Goal: Task Accomplishment & Management: Use online tool/utility

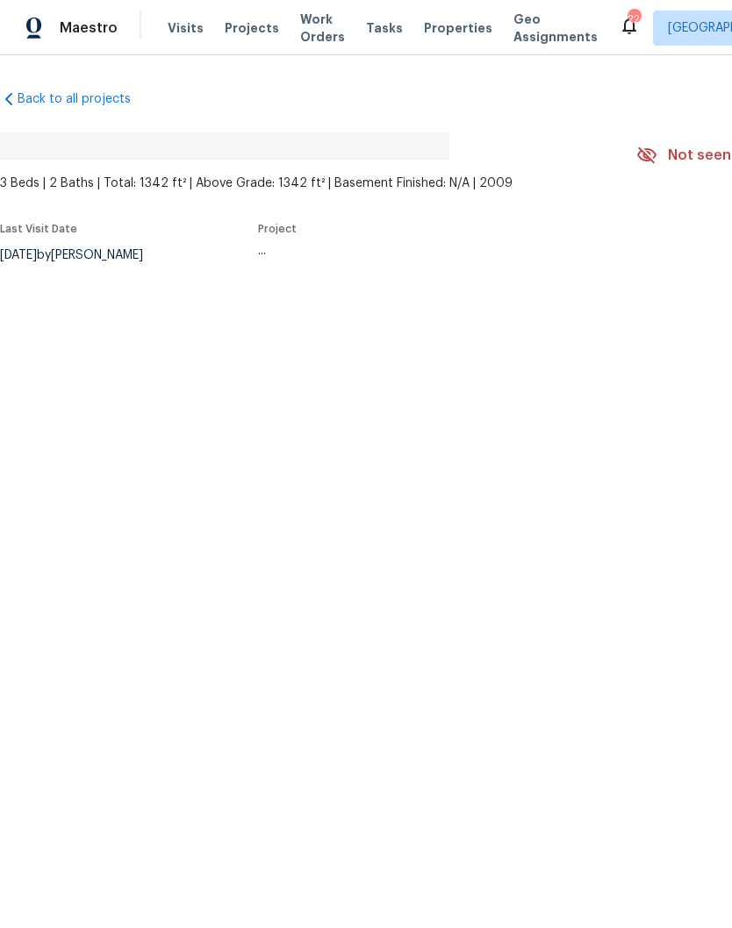
scroll to position [41, 0]
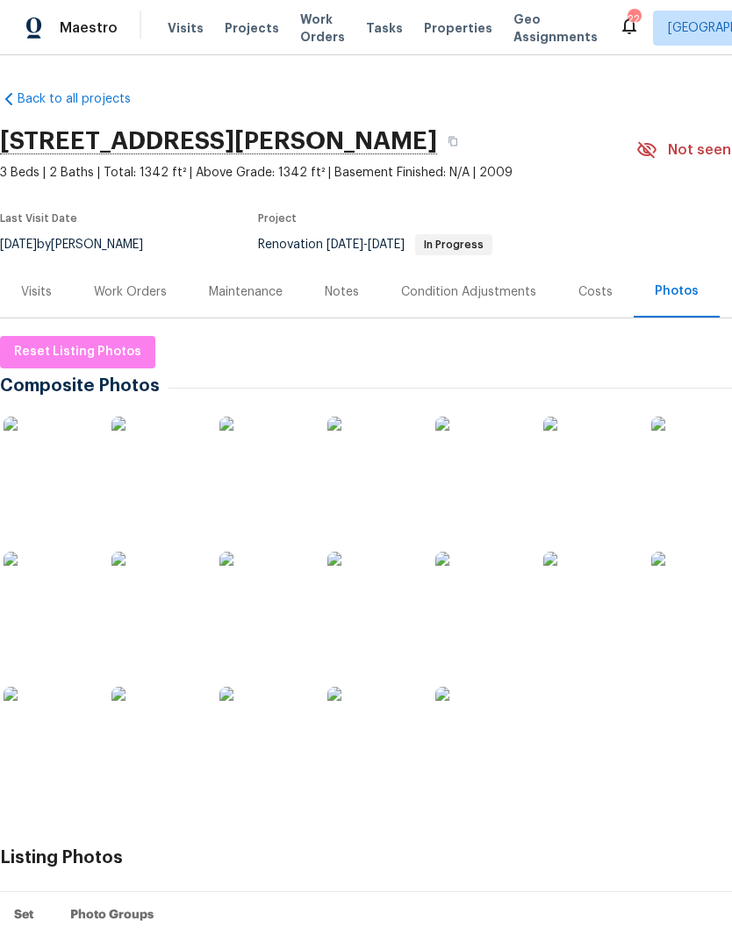
click at [55, 426] on img at bounding box center [48, 461] width 88 height 88
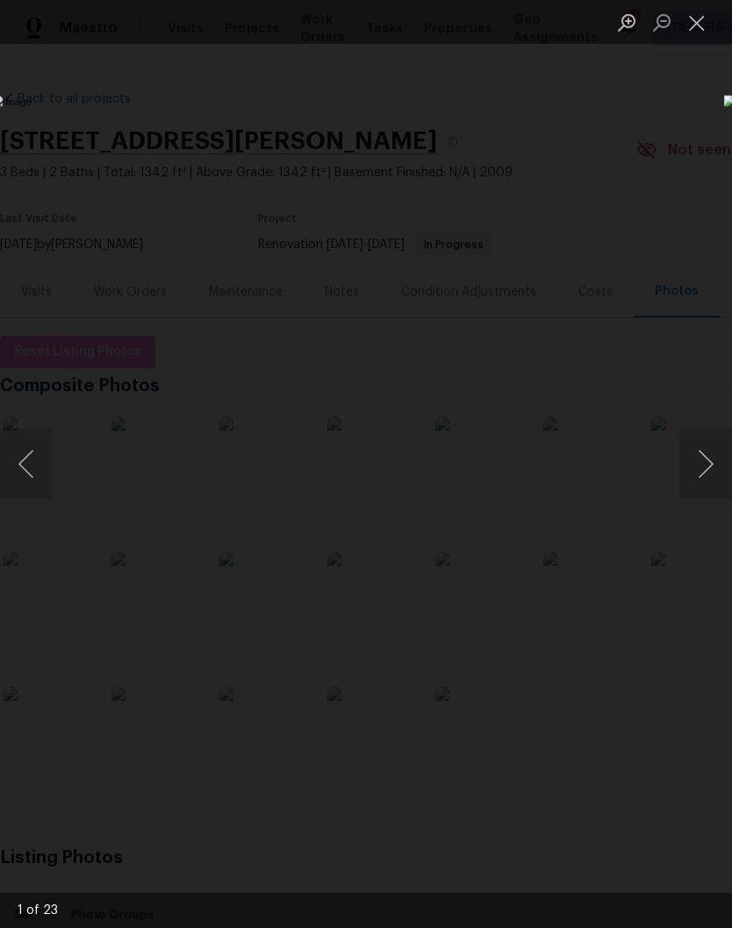
click at [711, 476] on button "Next image" at bounding box center [705, 464] width 53 height 70
click at [712, 473] on button "Next image" at bounding box center [705, 464] width 53 height 70
click at [711, 475] on button "Next image" at bounding box center [705, 464] width 53 height 70
click at [712, 475] on button "Next image" at bounding box center [705, 464] width 53 height 70
click at [710, 472] on button "Next image" at bounding box center [705, 464] width 53 height 70
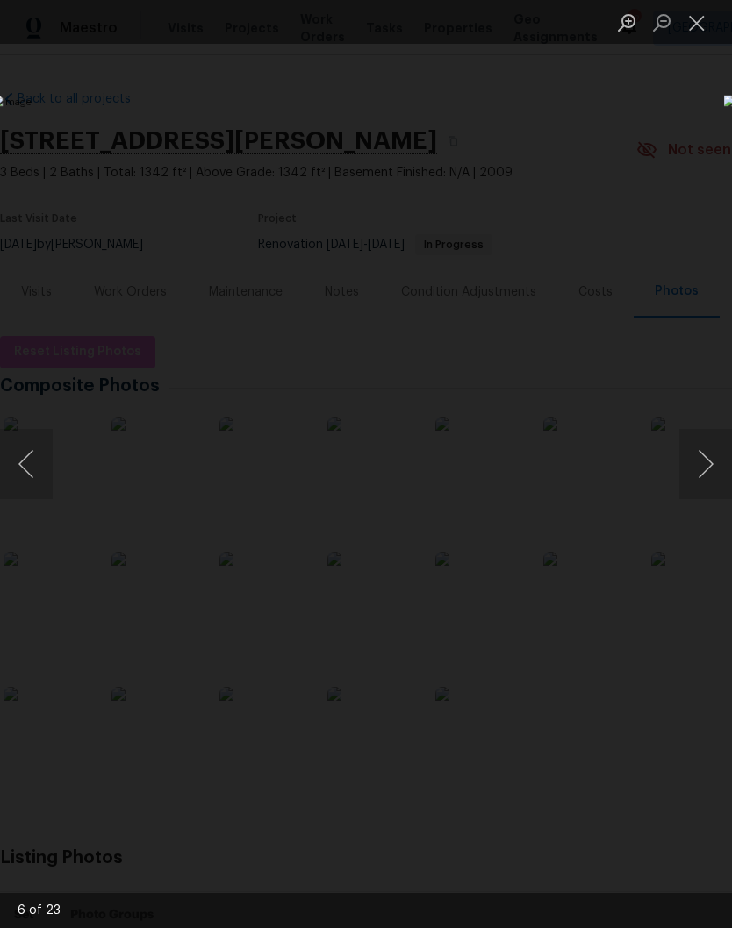
click at [712, 475] on button "Next image" at bounding box center [705, 464] width 53 height 70
click at [711, 473] on button "Next image" at bounding box center [705, 464] width 53 height 70
click at [711, 478] on button "Next image" at bounding box center [705, 464] width 53 height 70
click at [708, 477] on button "Next image" at bounding box center [705, 464] width 53 height 70
click at [711, 471] on button "Next image" at bounding box center [705, 464] width 53 height 70
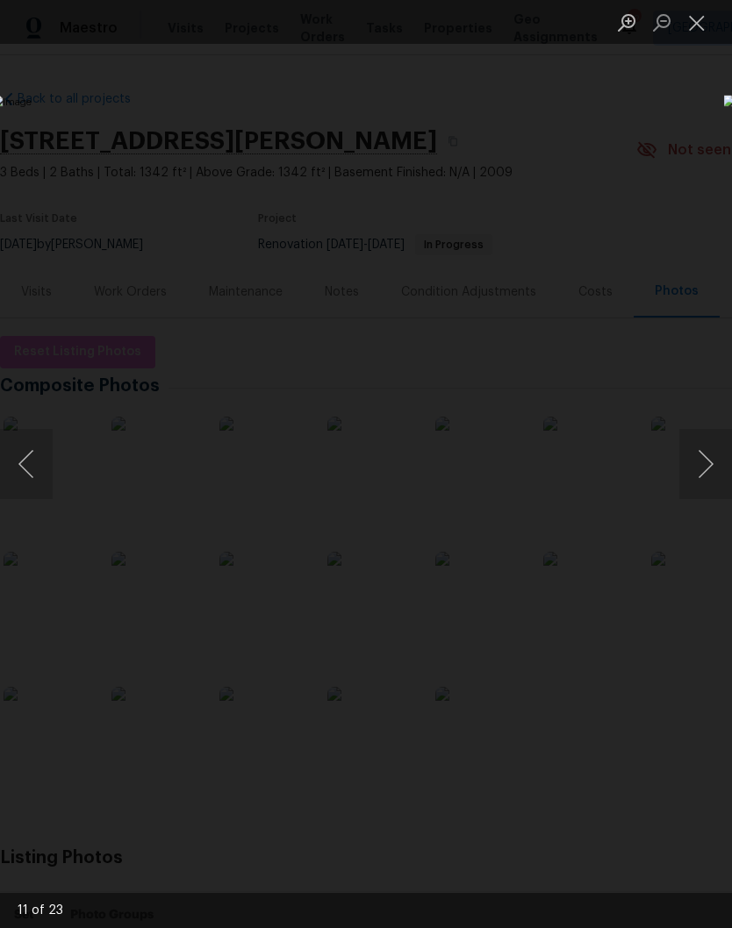
click at [711, 467] on button "Next image" at bounding box center [705, 464] width 53 height 70
click at [710, 474] on button "Next image" at bounding box center [705, 464] width 53 height 70
click at [712, 462] on button "Next image" at bounding box center [705, 464] width 53 height 70
click at [712, 476] on button "Next image" at bounding box center [705, 464] width 53 height 70
click at [711, 475] on button "Next image" at bounding box center [705, 464] width 53 height 70
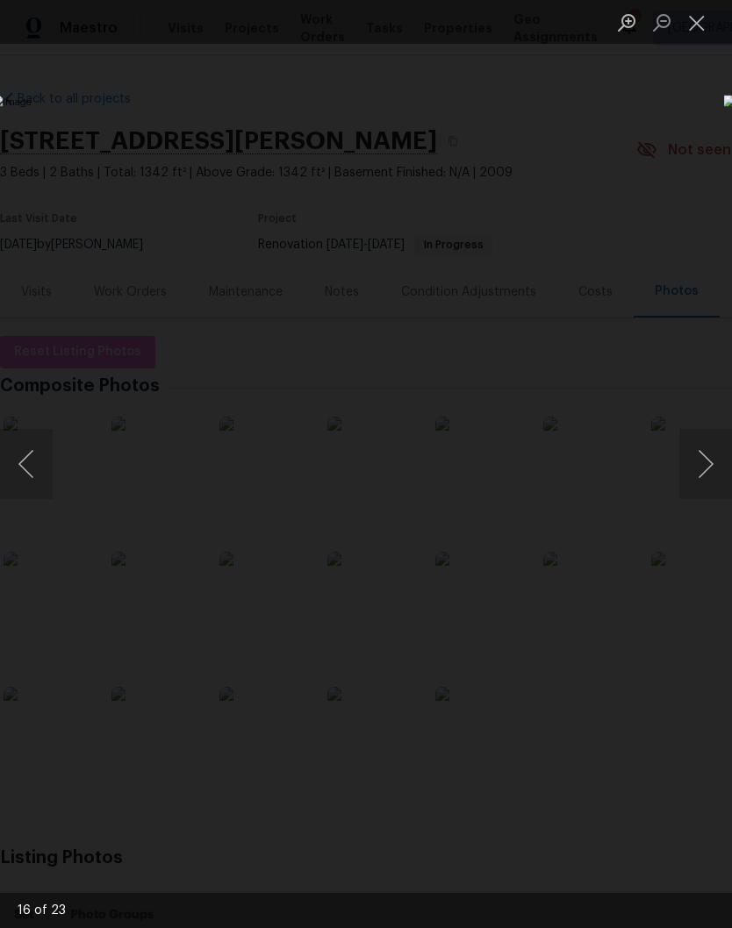
click at [710, 475] on button "Next image" at bounding box center [705, 464] width 53 height 70
click at [709, 470] on button "Next image" at bounding box center [705, 464] width 53 height 70
click at [709, 473] on button "Next image" at bounding box center [705, 464] width 53 height 70
click at [704, 22] on button "Close lightbox" at bounding box center [696, 22] width 35 height 31
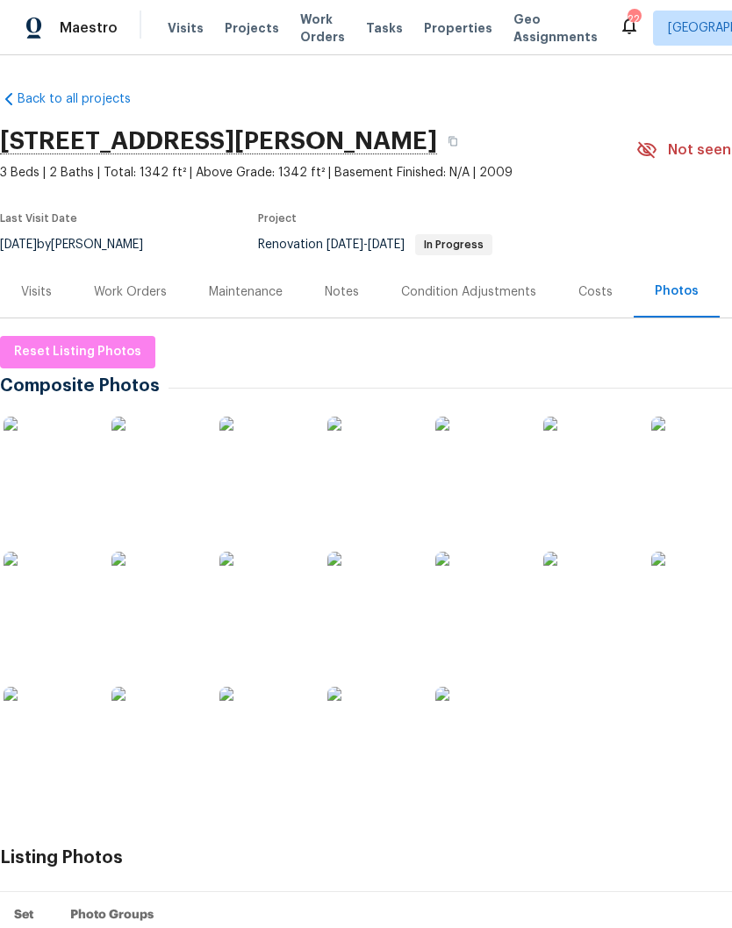
click at [350, 283] on div "Notes" at bounding box center [342, 292] width 34 height 18
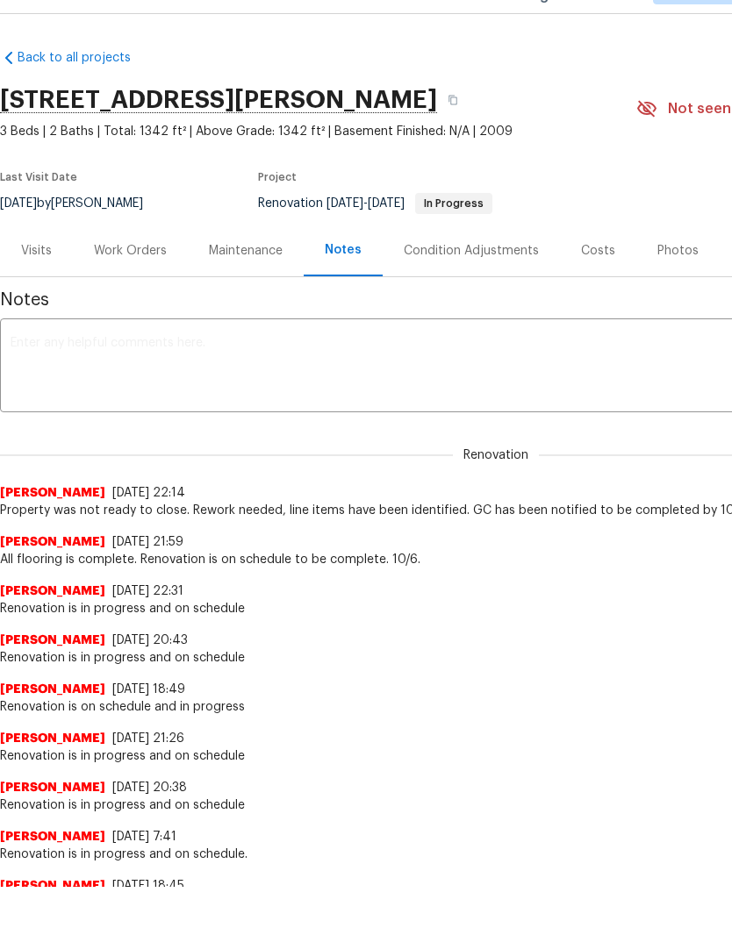
scroll to position [41, 0]
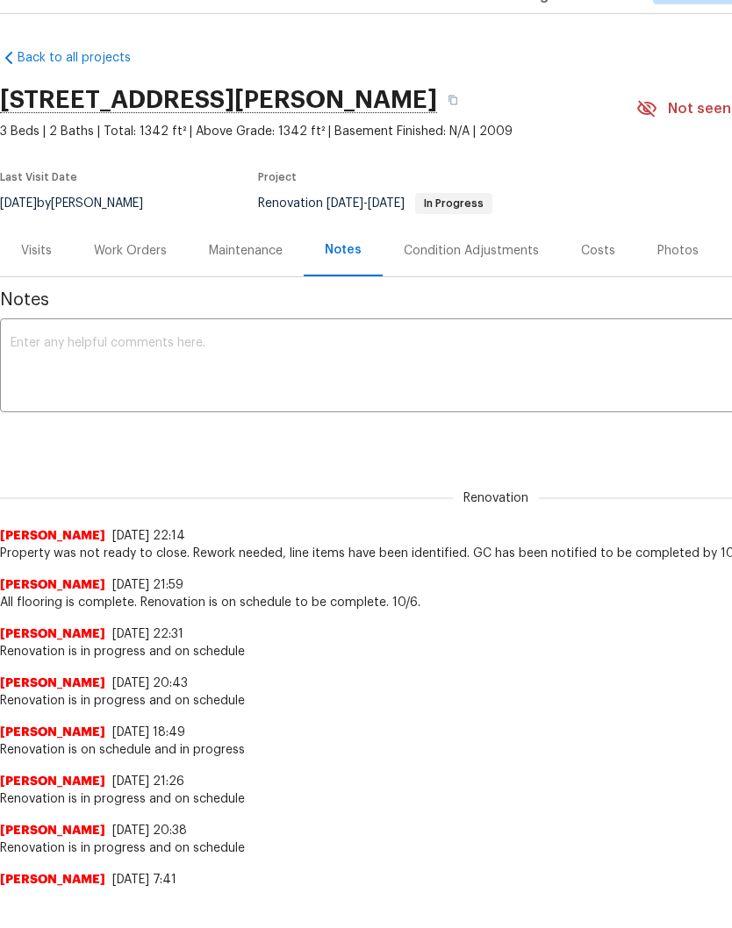
click at [147, 249] on div "Work Orders" at bounding box center [130, 251] width 73 height 18
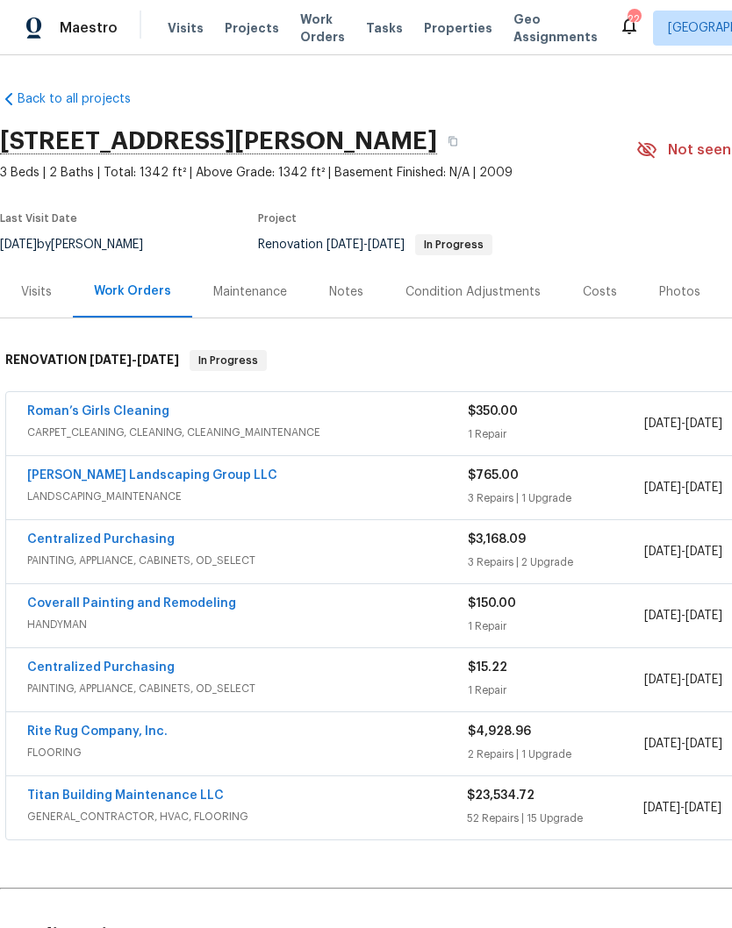
click at [159, 790] on link "Titan Building Maintenance LLC" at bounding box center [125, 796] width 197 height 12
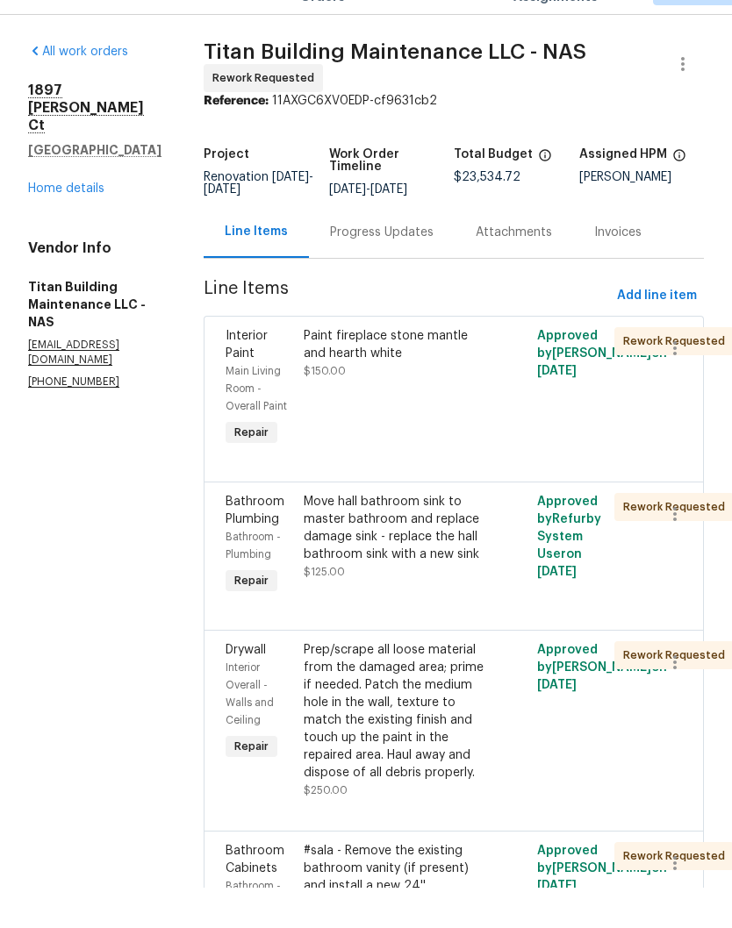
scroll to position [41, 0]
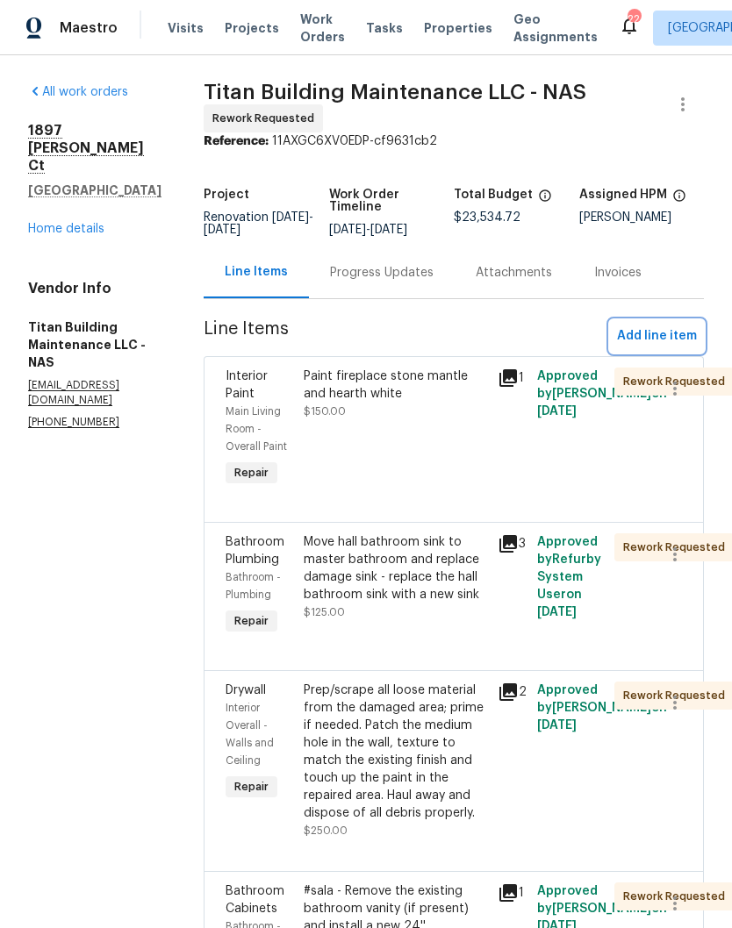
click at [697, 320] on button "Add line item" at bounding box center [657, 336] width 94 height 32
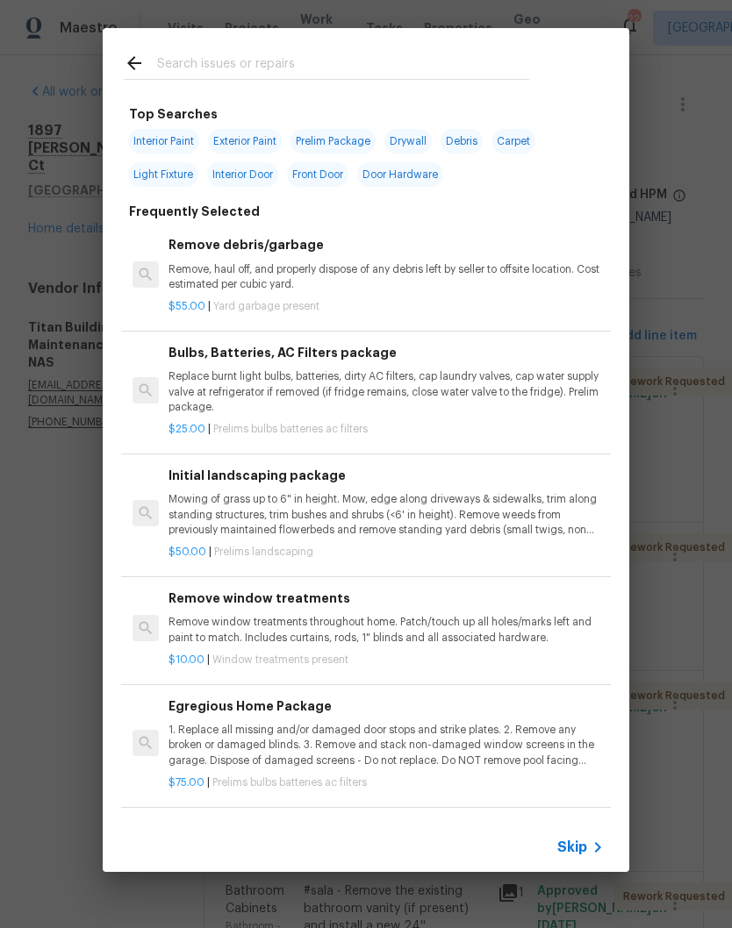
click at [312, 55] on input "text" at bounding box center [343, 66] width 372 height 26
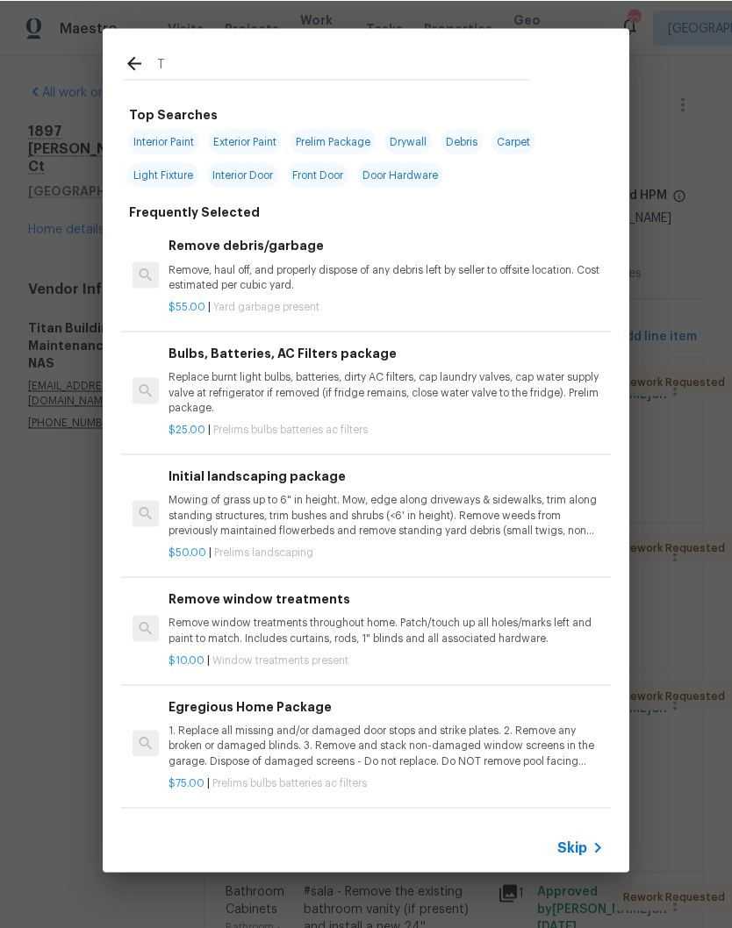
scroll to position [40, 0]
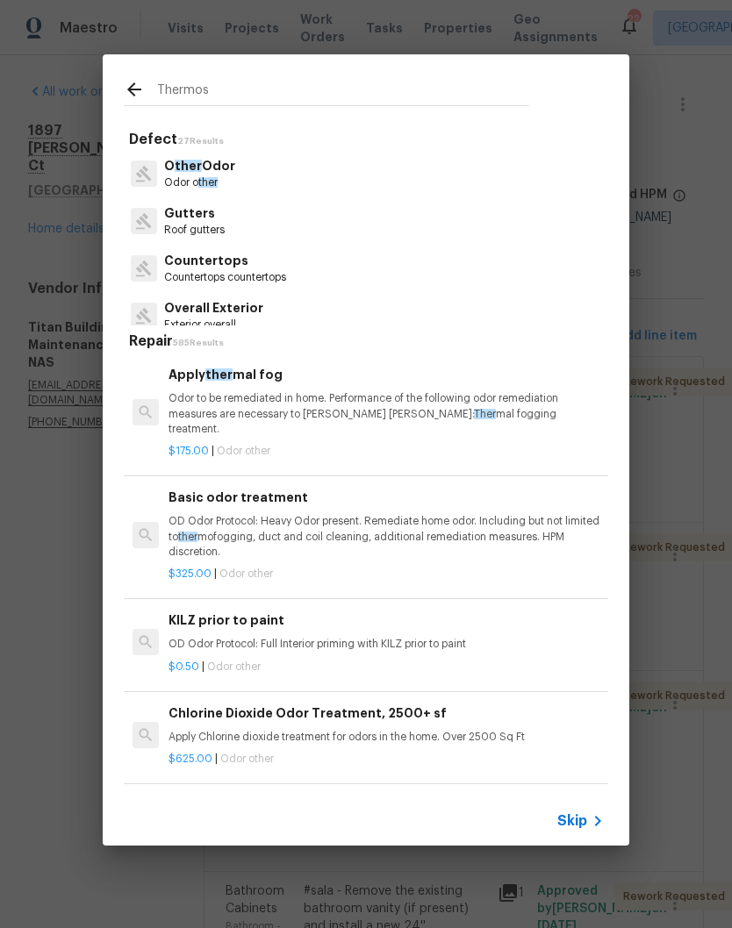
type input "Thermosy"
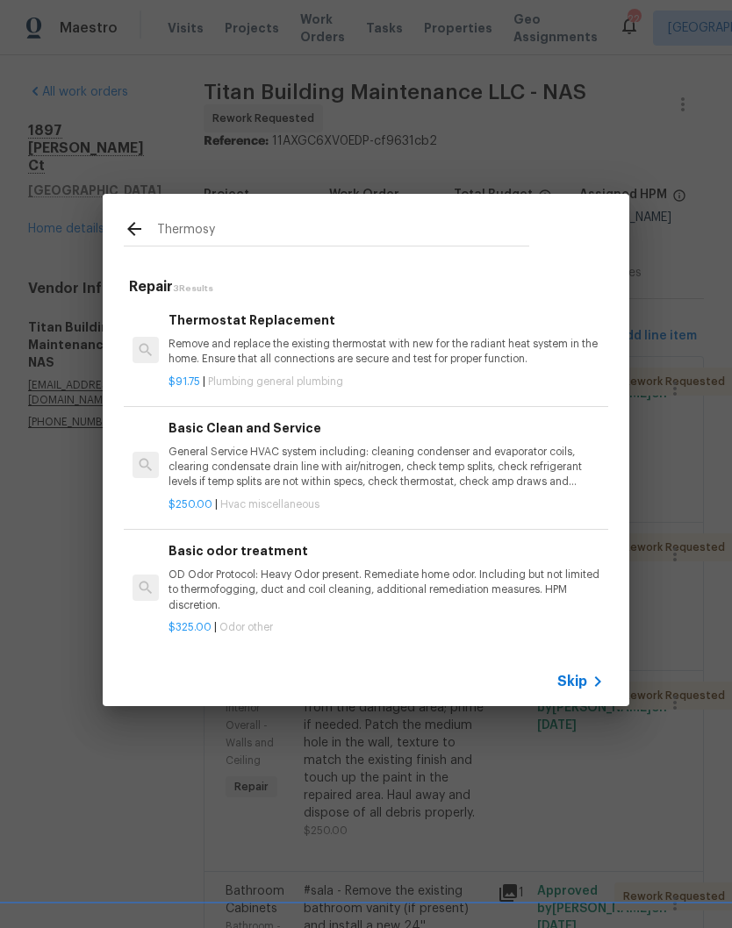
click at [284, 346] on p "Remove and replace the existing thermostat with new for the radiant heat system…" at bounding box center [385, 352] width 435 height 30
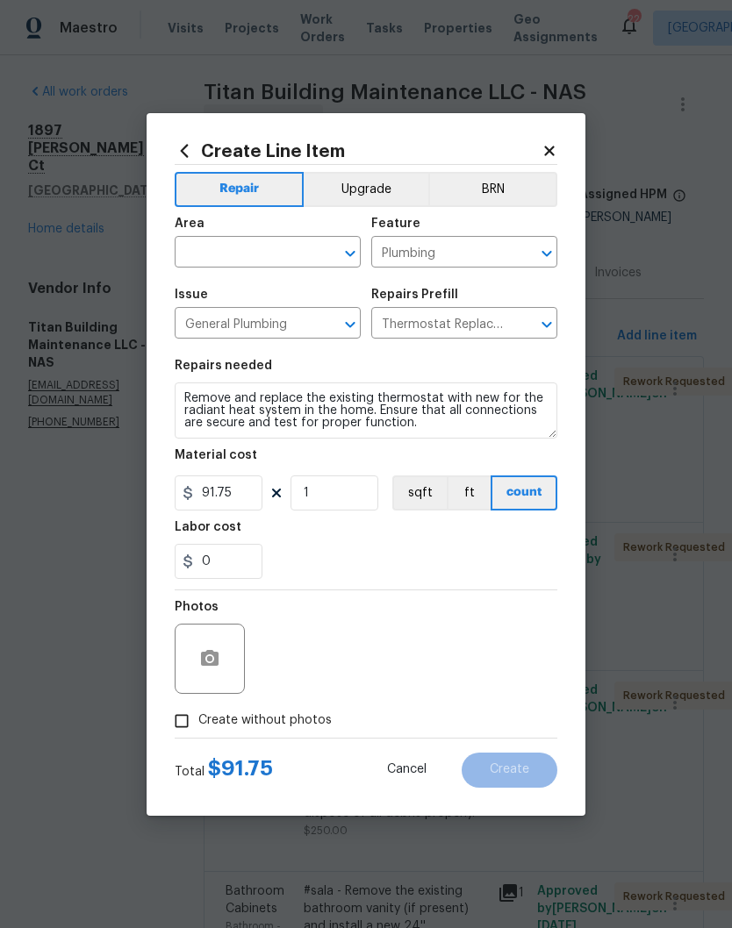
click at [297, 243] on input "text" at bounding box center [243, 253] width 137 height 27
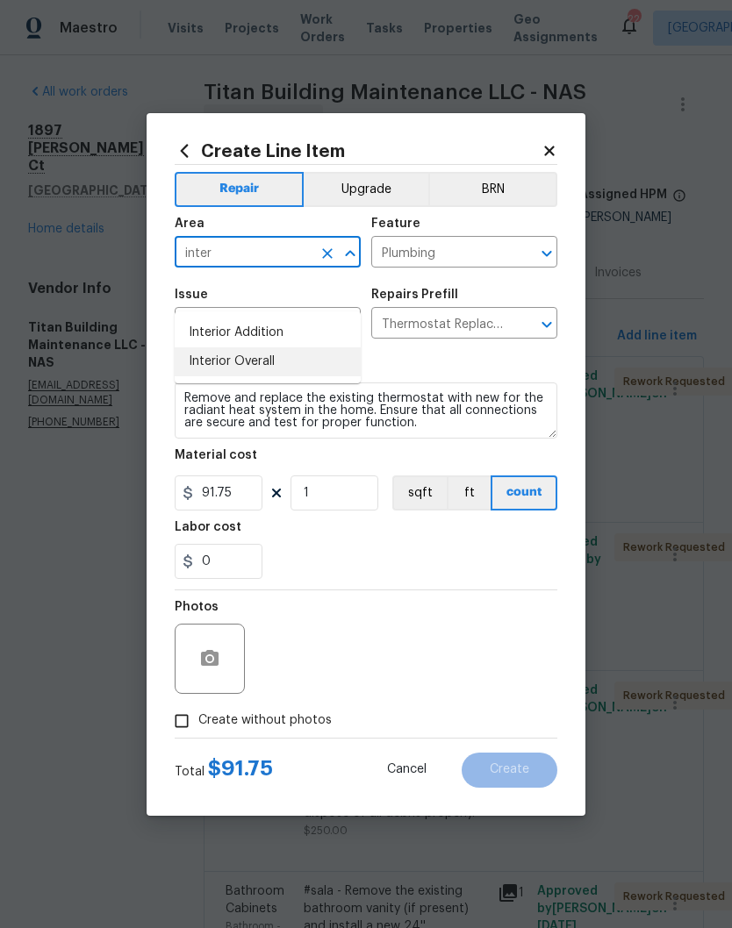
click at [256, 347] on li "Interior Overall" at bounding box center [268, 361] width 186 height 29
type input "Interior Overall"
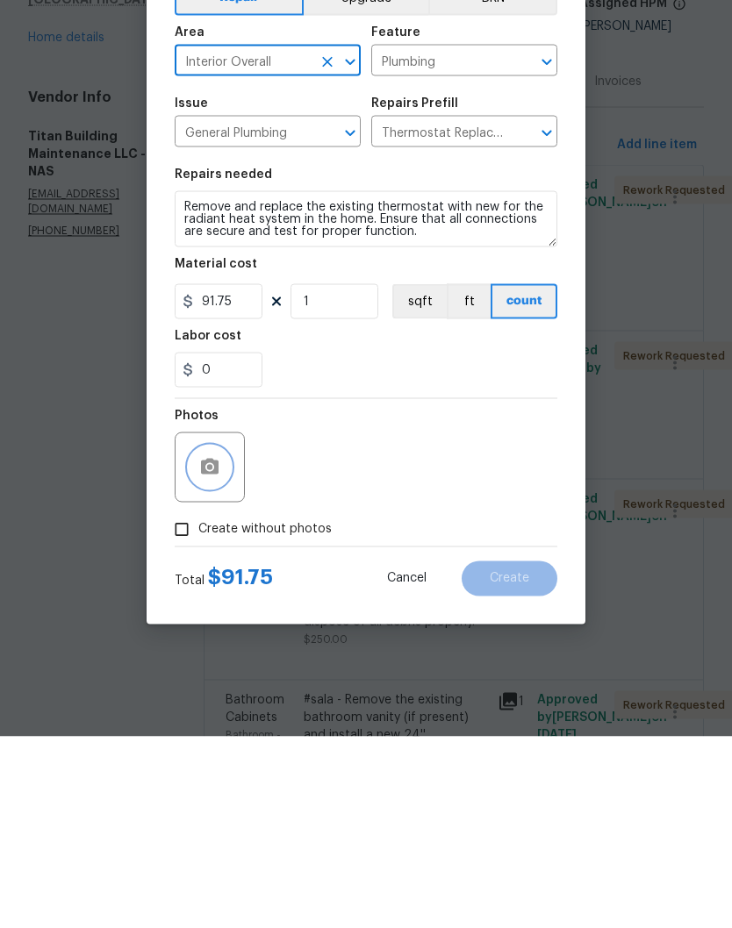
click at [222, 638] on button "button" at bounding box center [210, 659] width 42 height 42
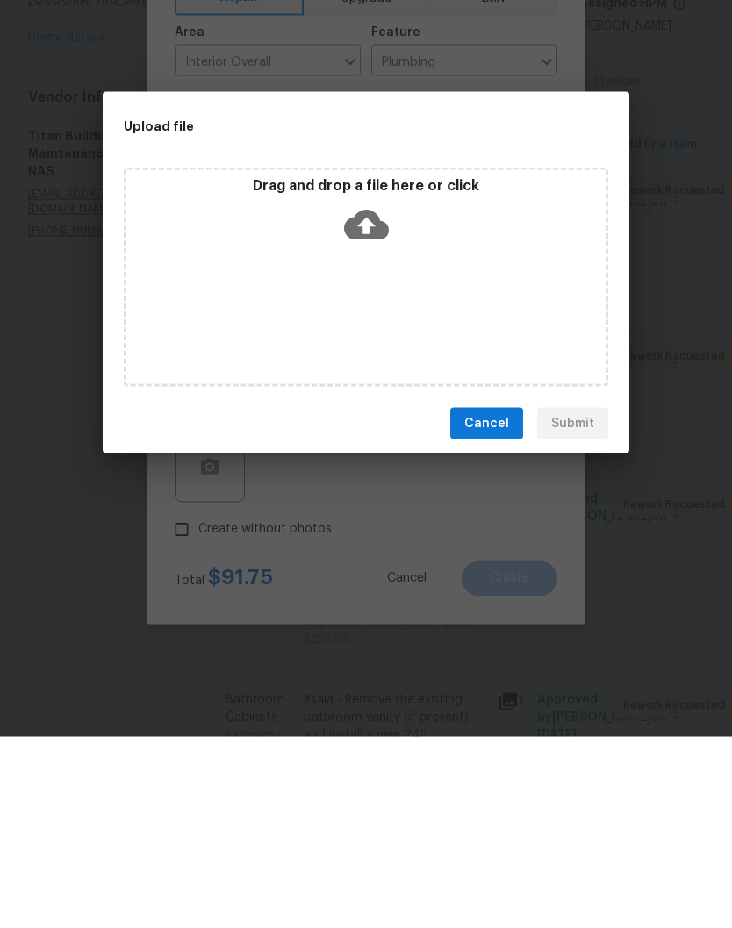
scroll to position [73, 0]
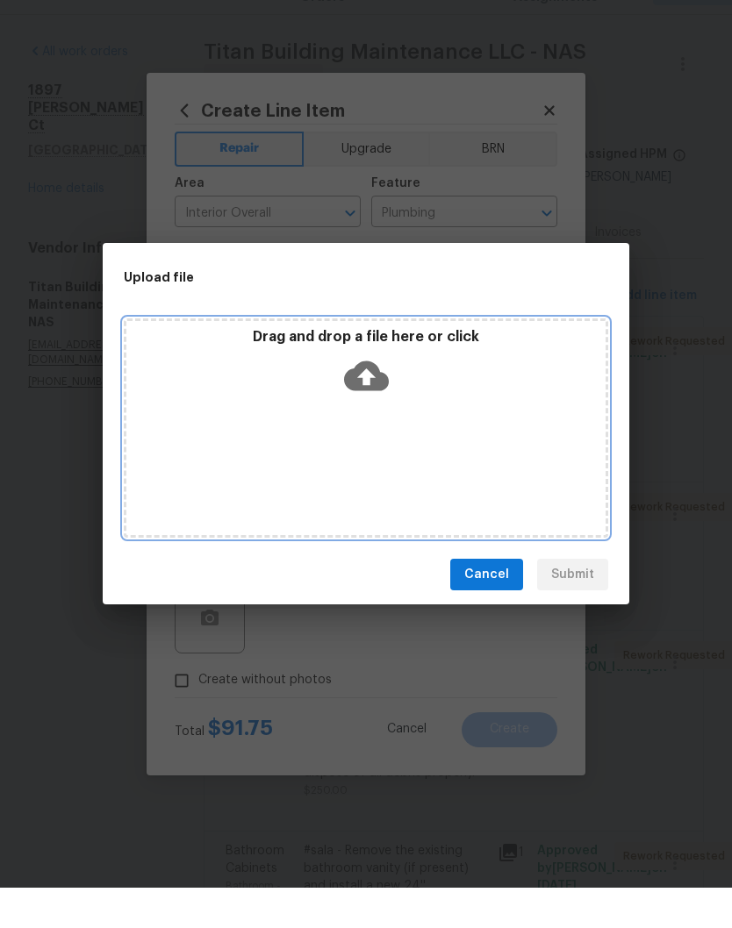
click at [447, 405] on div "Drag and drop a file here or click" at bounding box center [366, 468] width 484 height 219
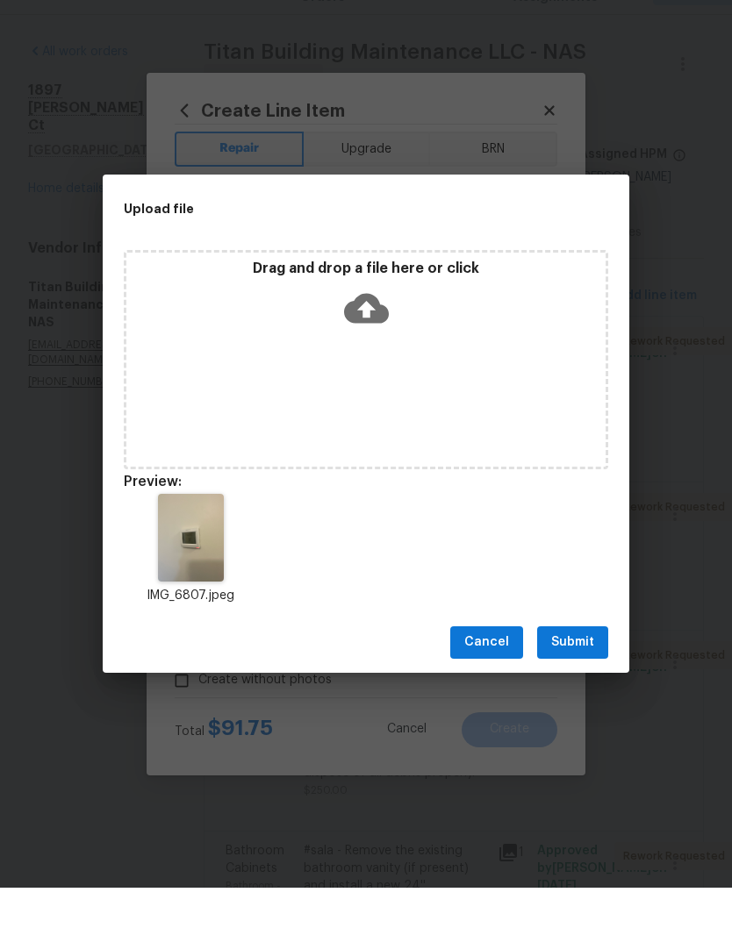
click at [576, 672] on span "Submit" at bounding box center [572, 683] width 43 height 22
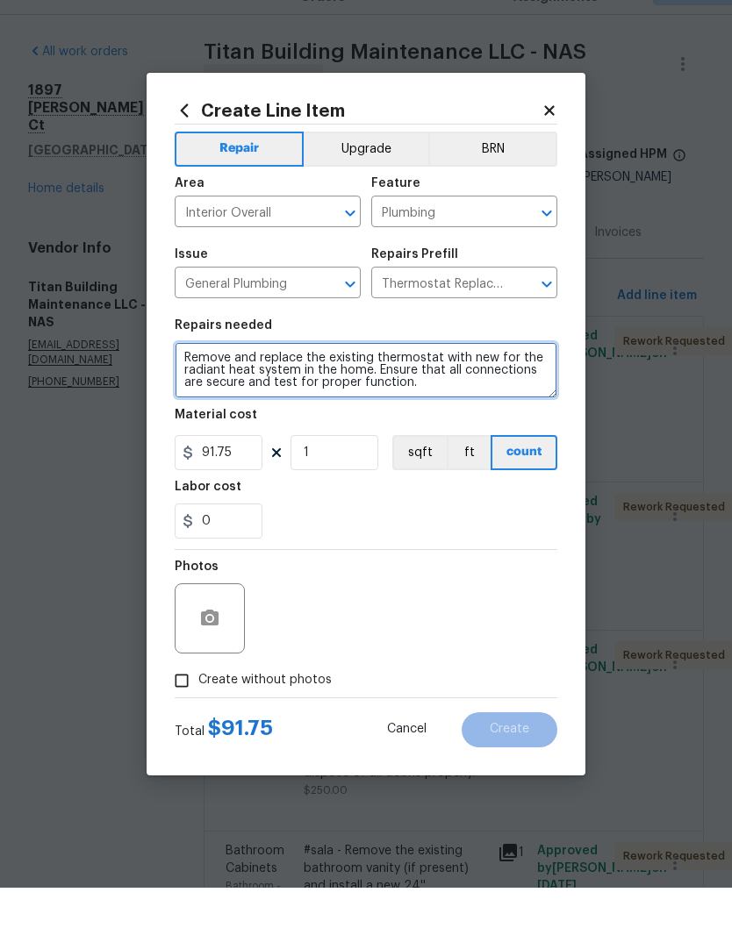
click at [197, 382] on textarea "Remove and replace the existing thermostat with new for the radiant heat system…" at bounding box center [366, 410] width 382 height 56
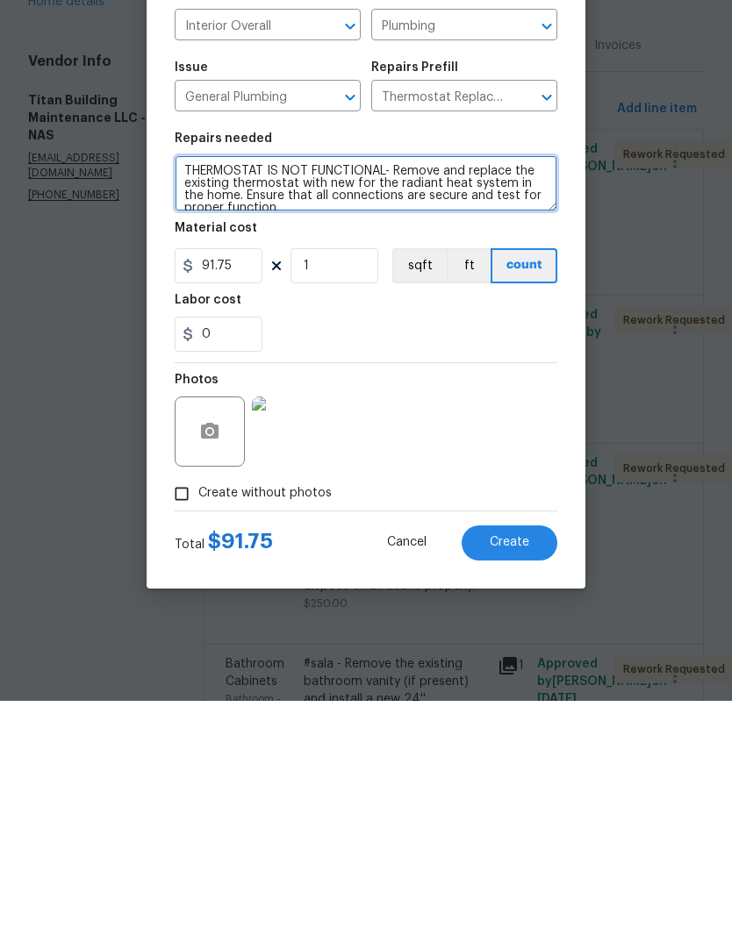
type textarea "THERMOSTAT IS NOT FUNCTIONAL- Remove and replace the existing thermostat with n…"
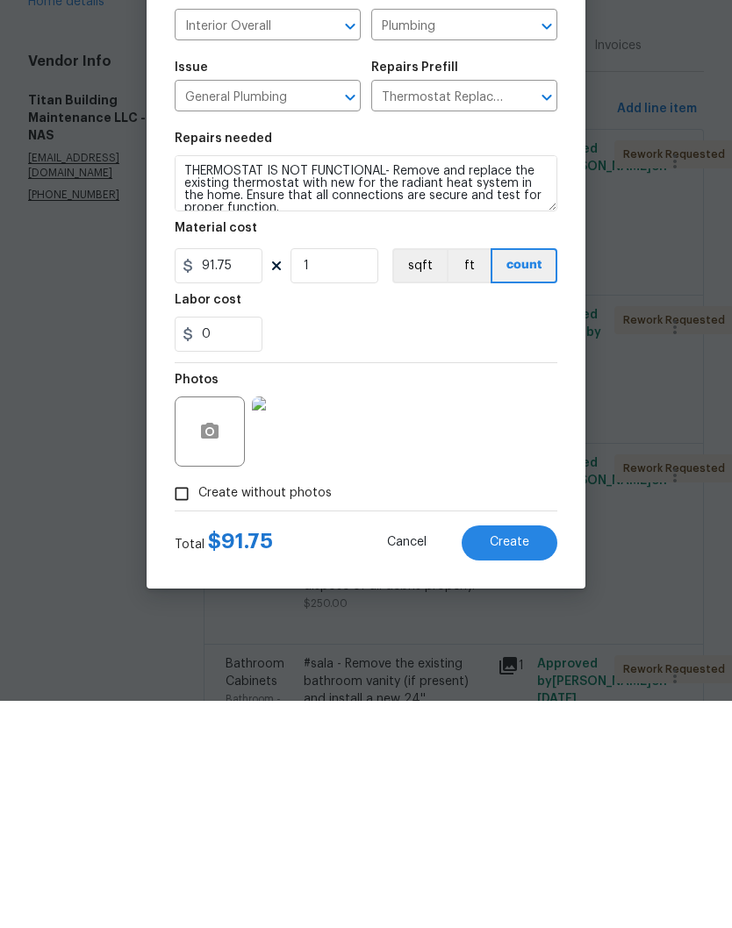
click at [511, 763] on span "Create" at bounding box center [509, 769] width 39 height 13
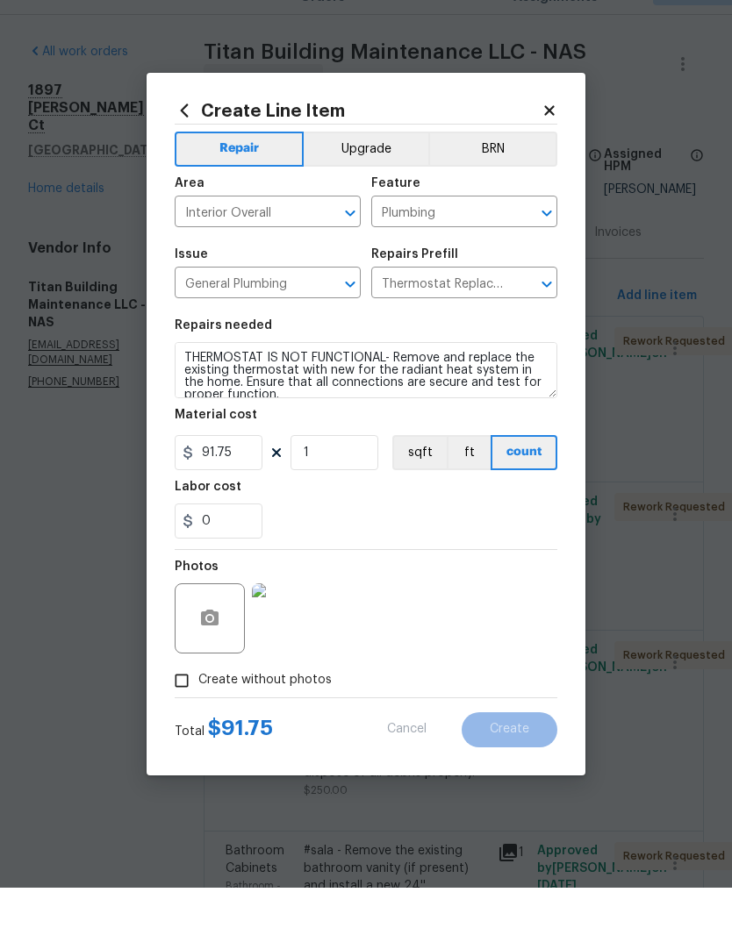
scroll to position [0, 0]
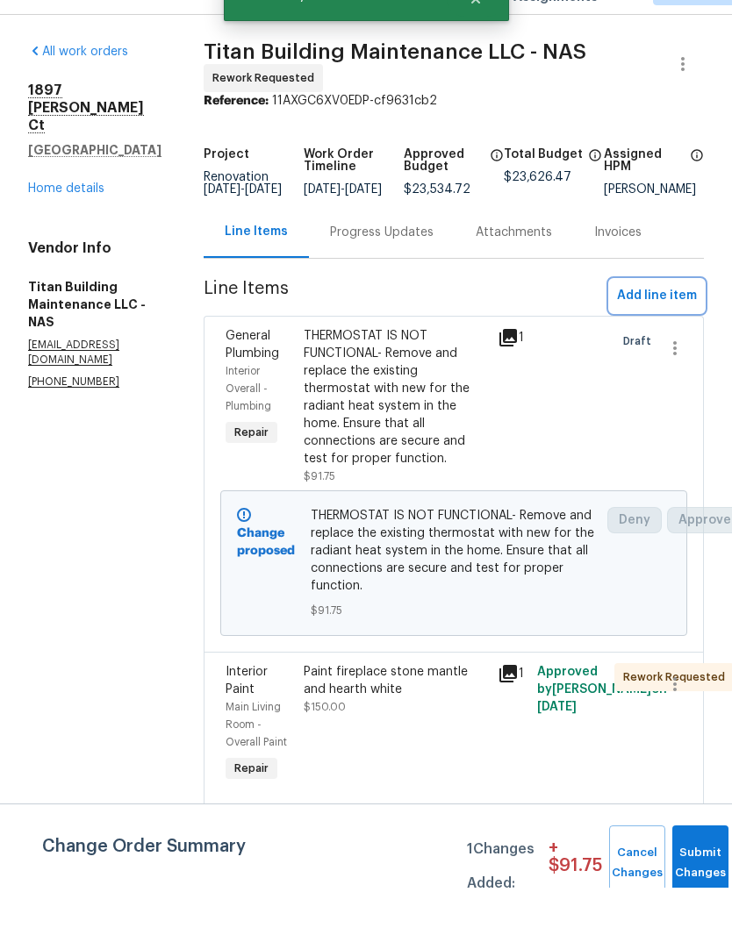
click at [686, 325] on span "Add line item" at bounding box center [657, 336] width 80 height 22
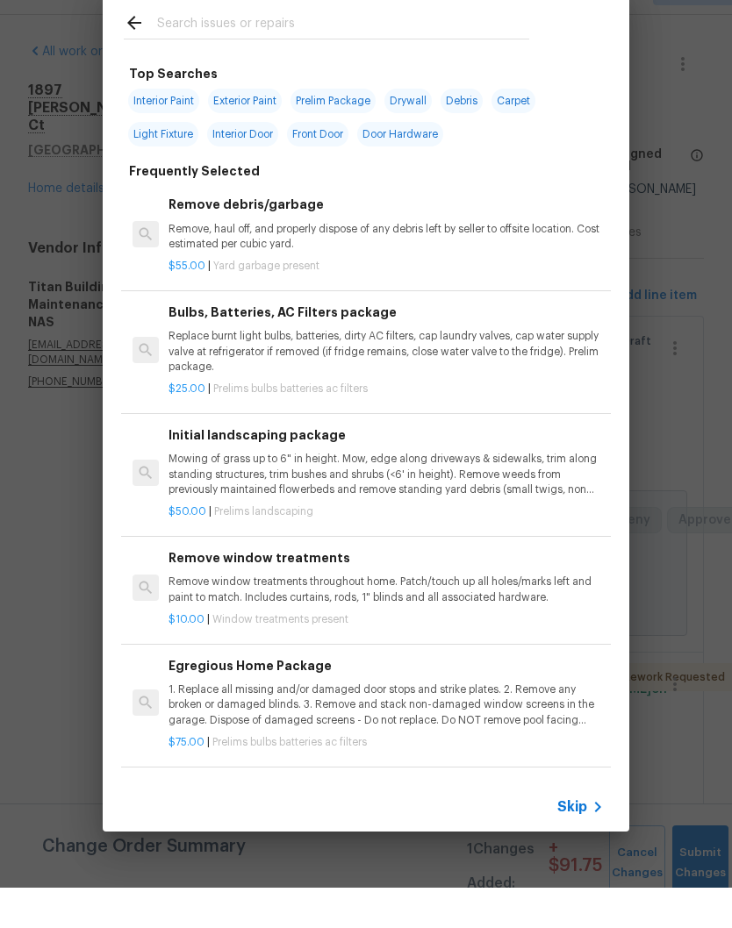
click at [383, 53] on input "text" at bounding box center [343, 66] width 372 height 26
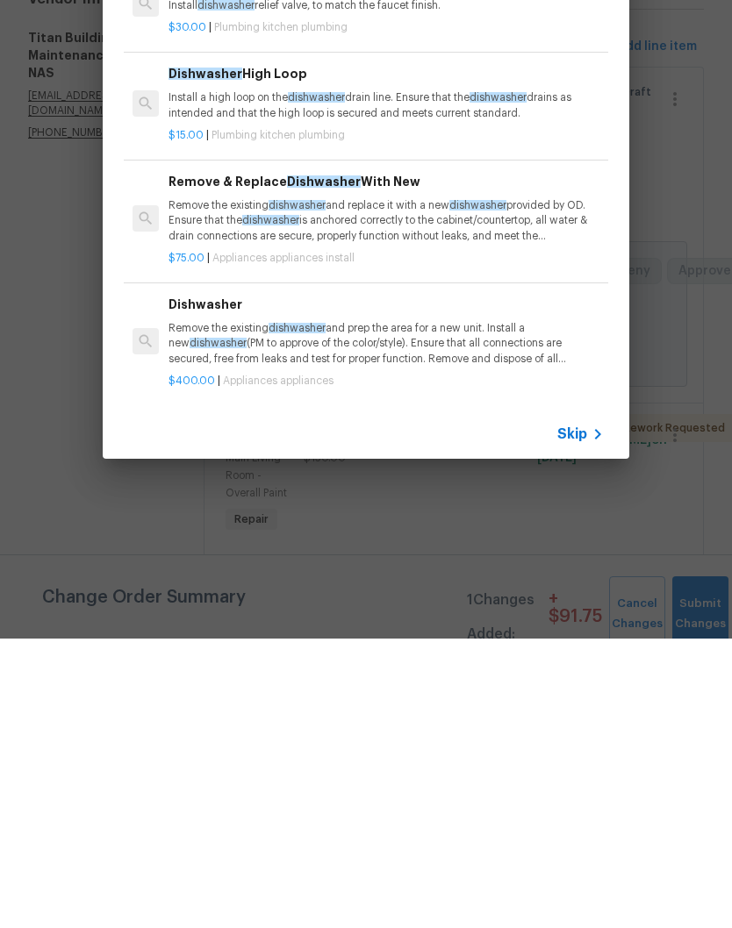
scroll to position [72, 0]
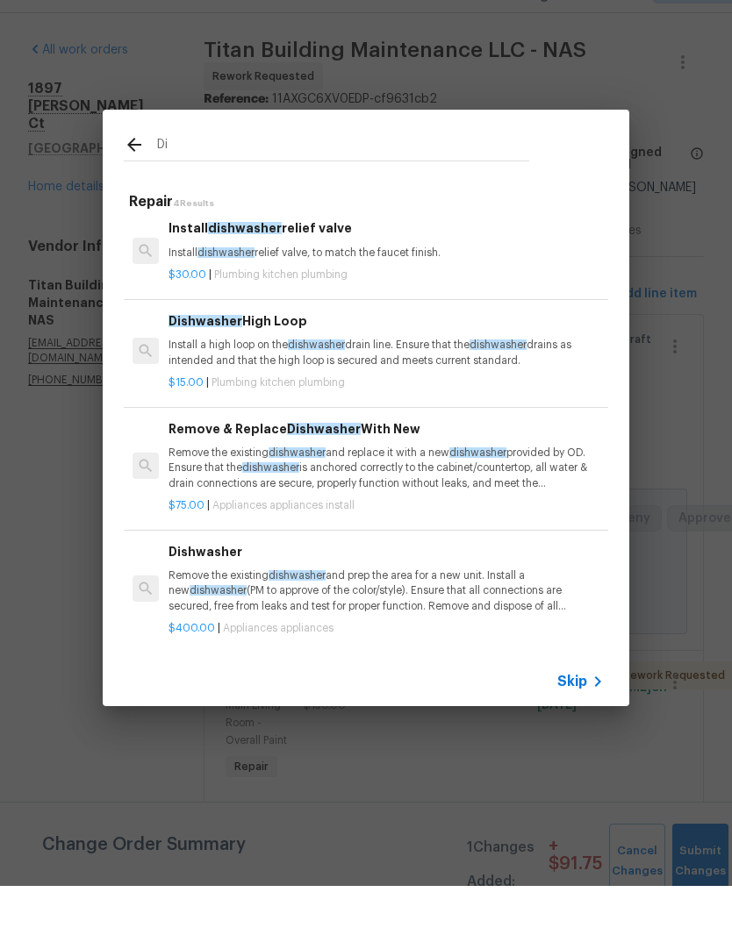
type input "D"
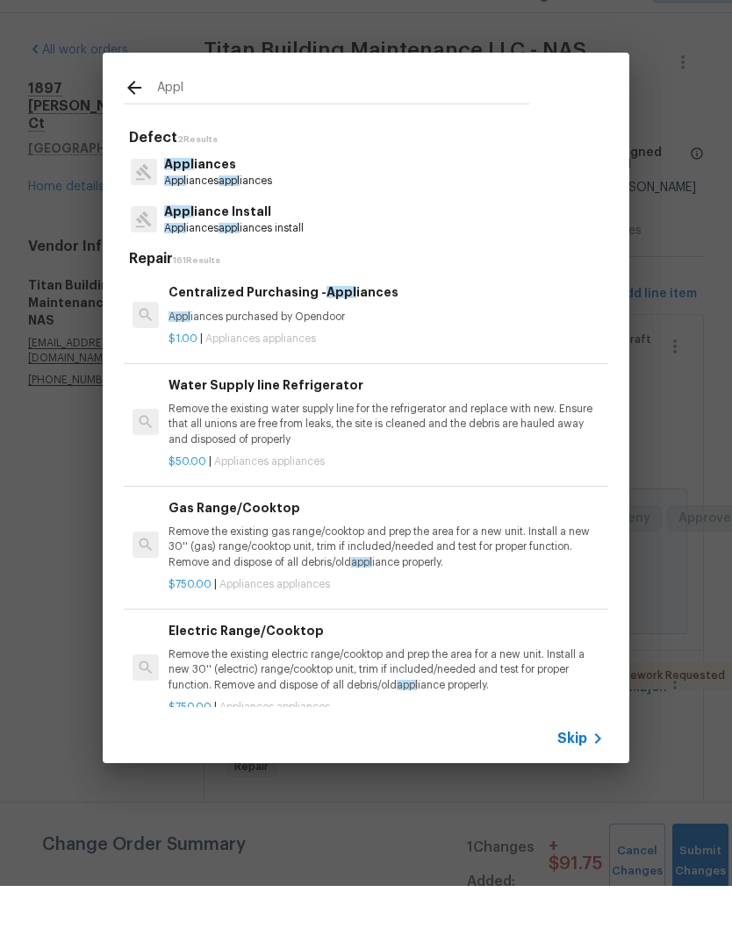
type input "Appli"
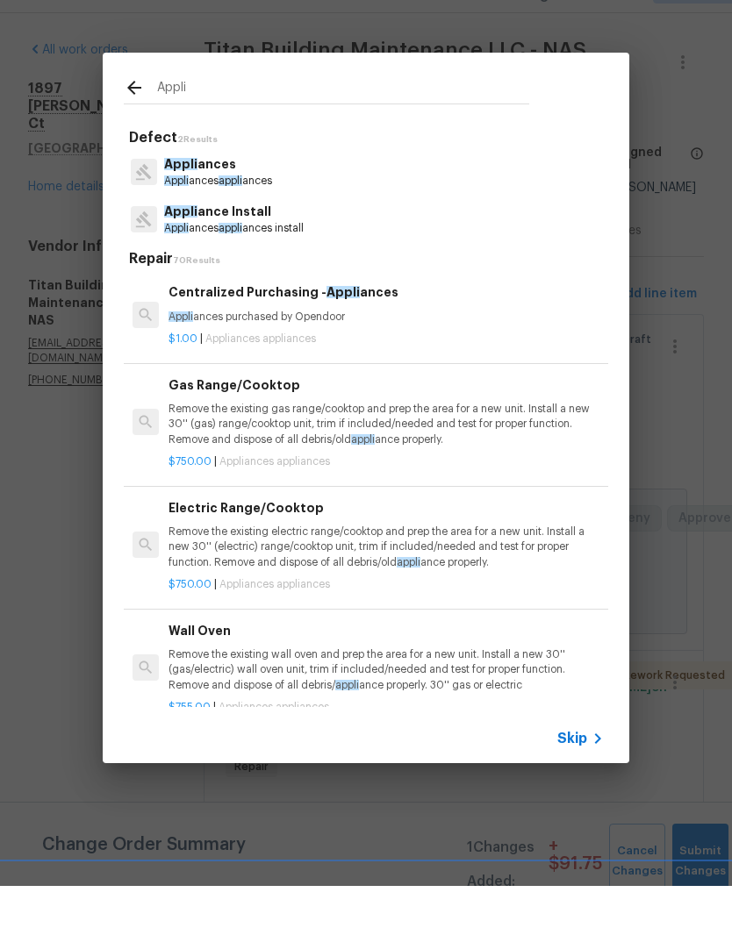
click at [228, 197] on p "Appli ances" at bounding box center [218, 206] width 108 height 18
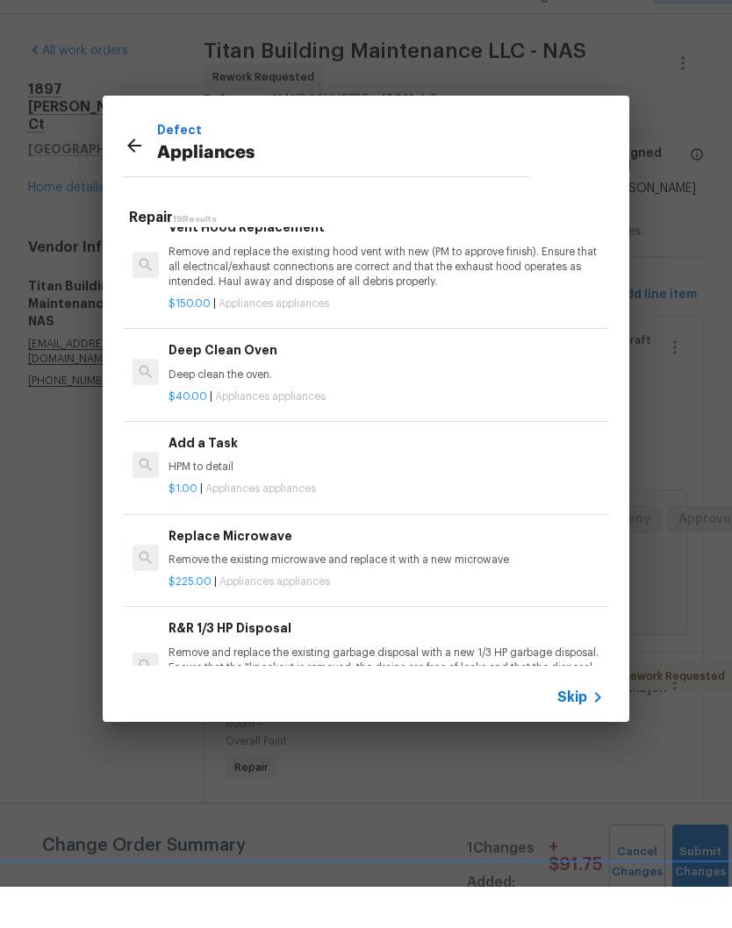
scroll to position [530, 0]
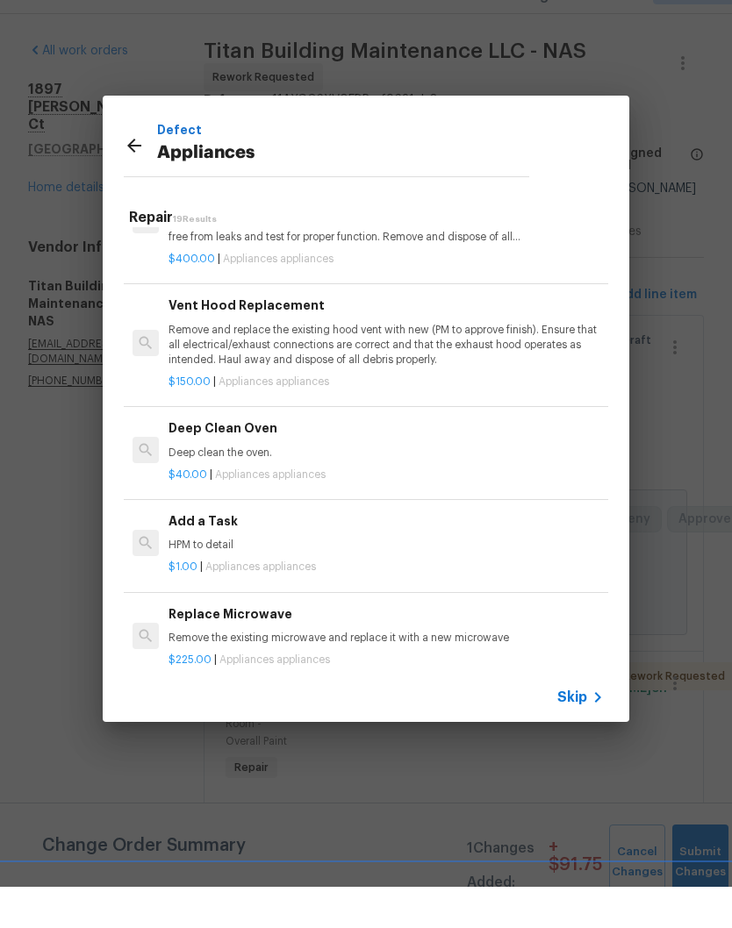
click at [251, 579] on p "HPM to detail" at bounding box center [385, 586] width 435 height 15
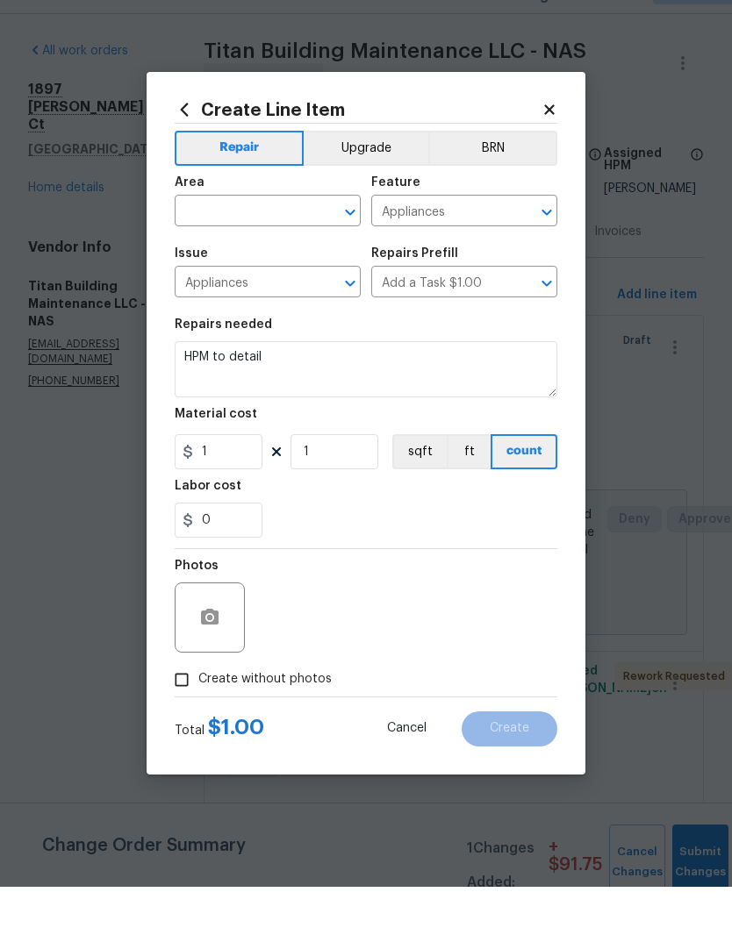
scroll to position [73, 0]
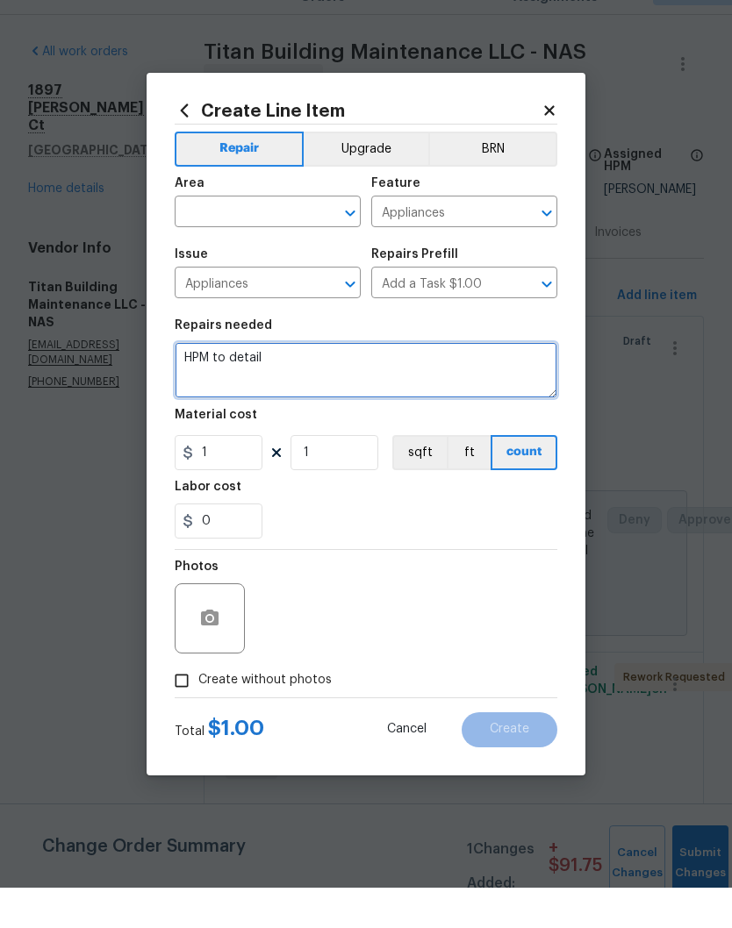
click at [310, 382] on textarea "HPM to detail" at bounding box center [366, 410] width 382 height 56
type textarea "H"
type textarea "Dishwasher is not getting water flow - repair water flow"
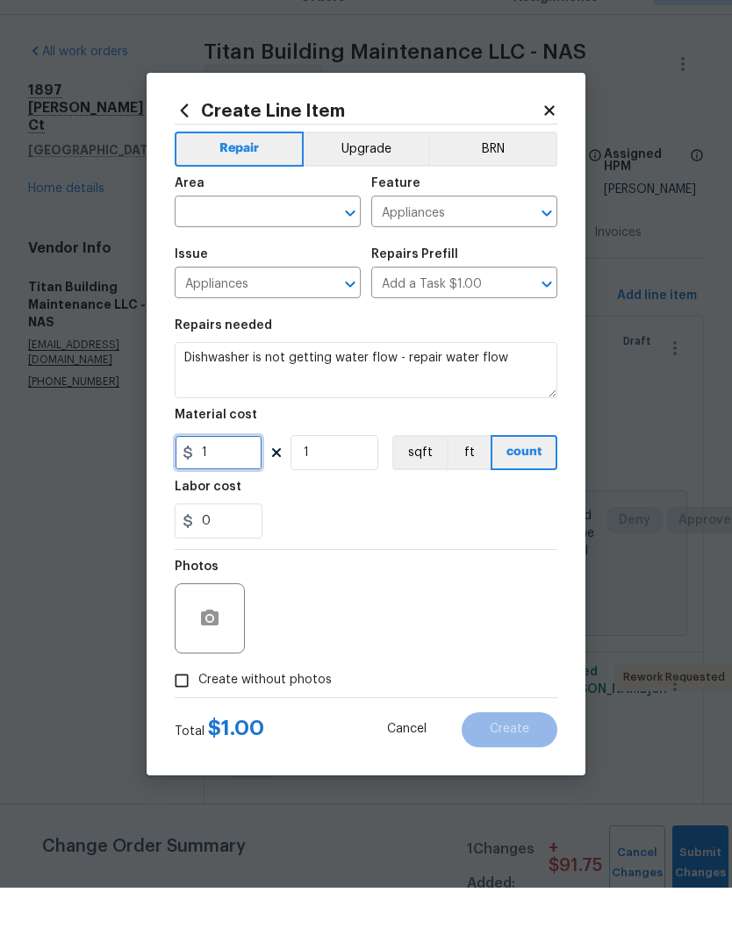
click at [245, 475] on input "1" at bounding box center [219, 492] width 88 height 35
type input "5"
click at [300, 240] on input "text" at bounding box center [243, 253] width 137 height 27
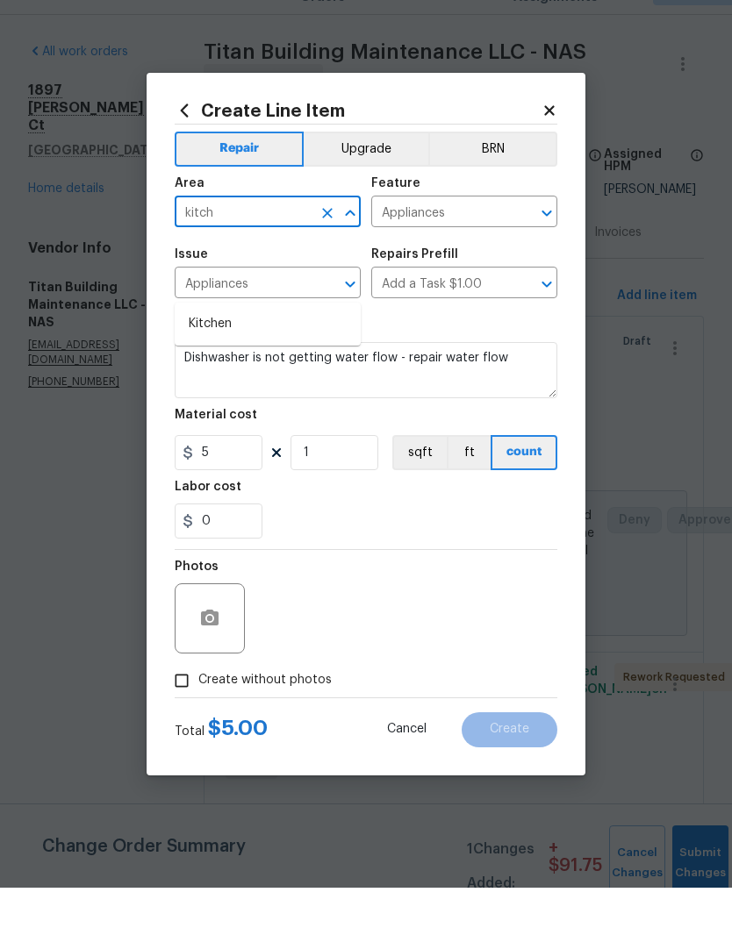
click at [235, 350] on li "Kitchen" at bounding box center [268, 364] width 186 height 29
type input "Kitchen"
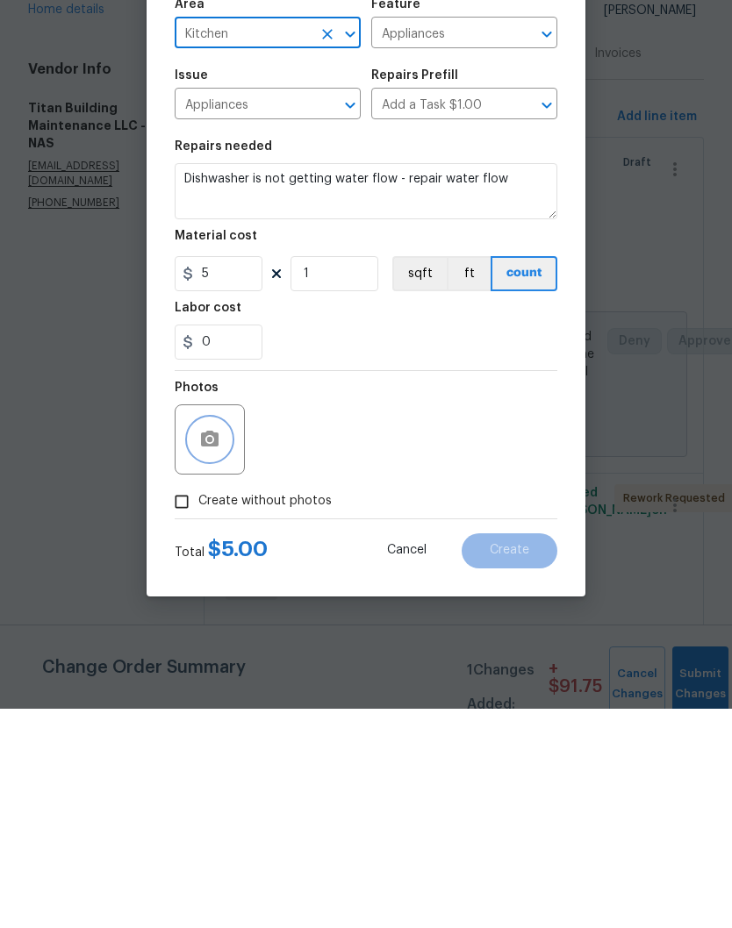
click at [224, 638] on button "button" at bounding box center [210, 659] width 42 height 42
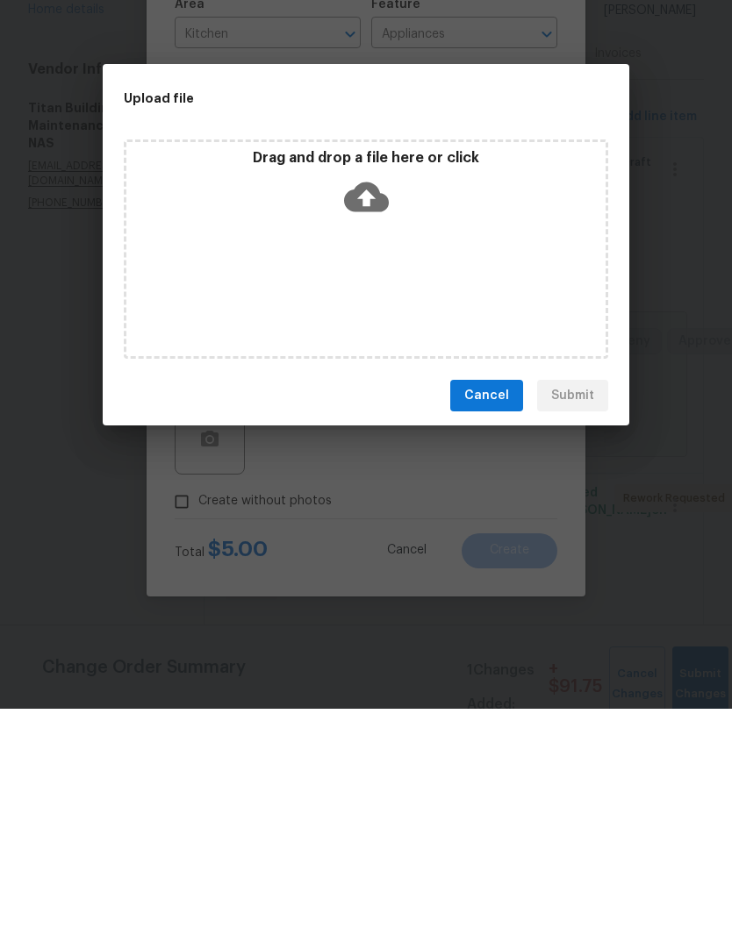
scroll to position [73, 0]
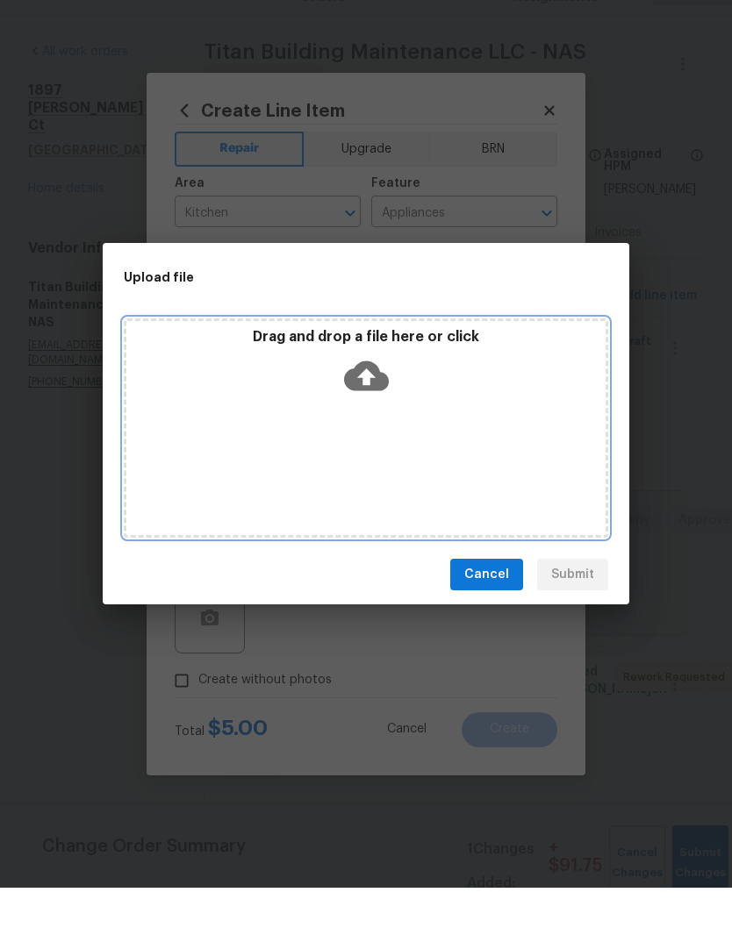
click at [454, 379] on div "Drag and drop a file here or click" at bounding box center [365, 405] width 479 height 75
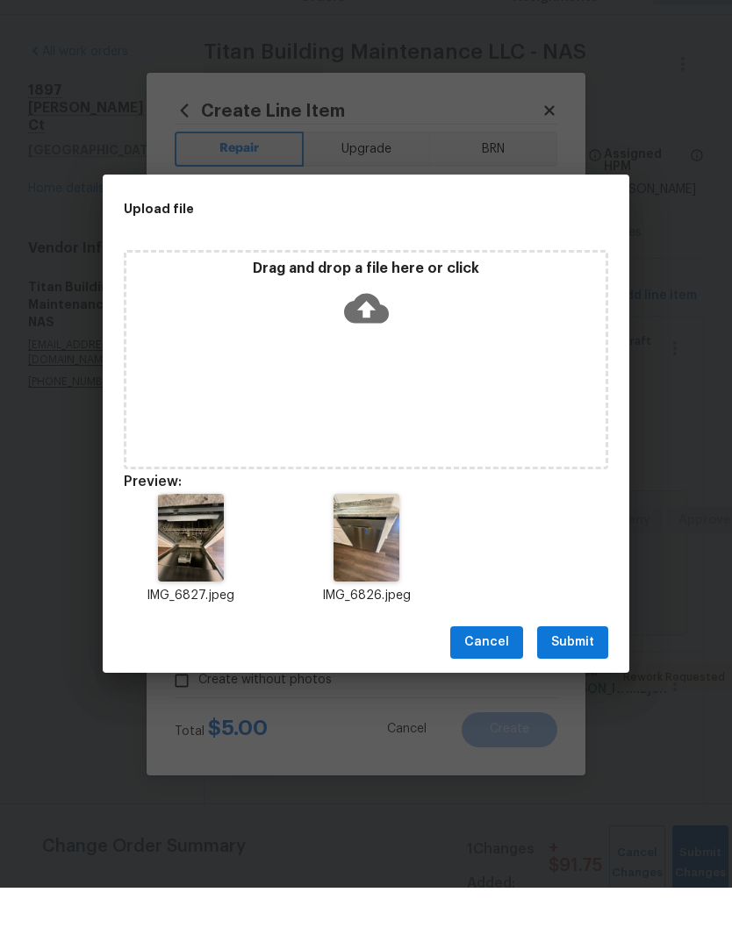
click at [576, 672] on span "Submit" at bounding box center [572, 683] width 43 height 22
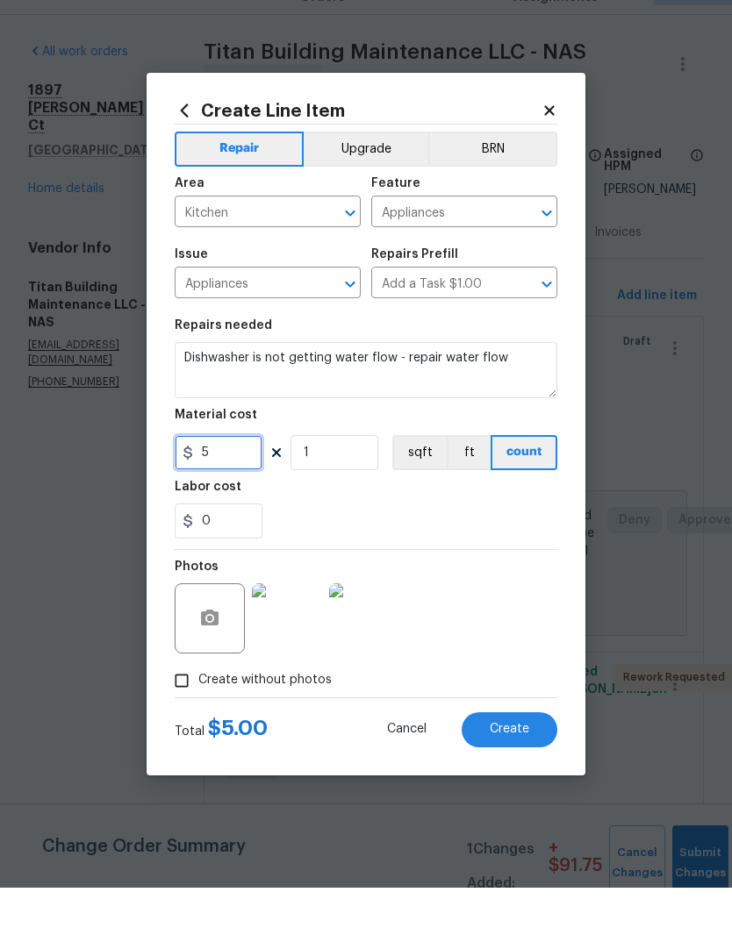
click at [248, 475] on input "5" at bounding box center [219, 492] width 88 height 35
type input "5"
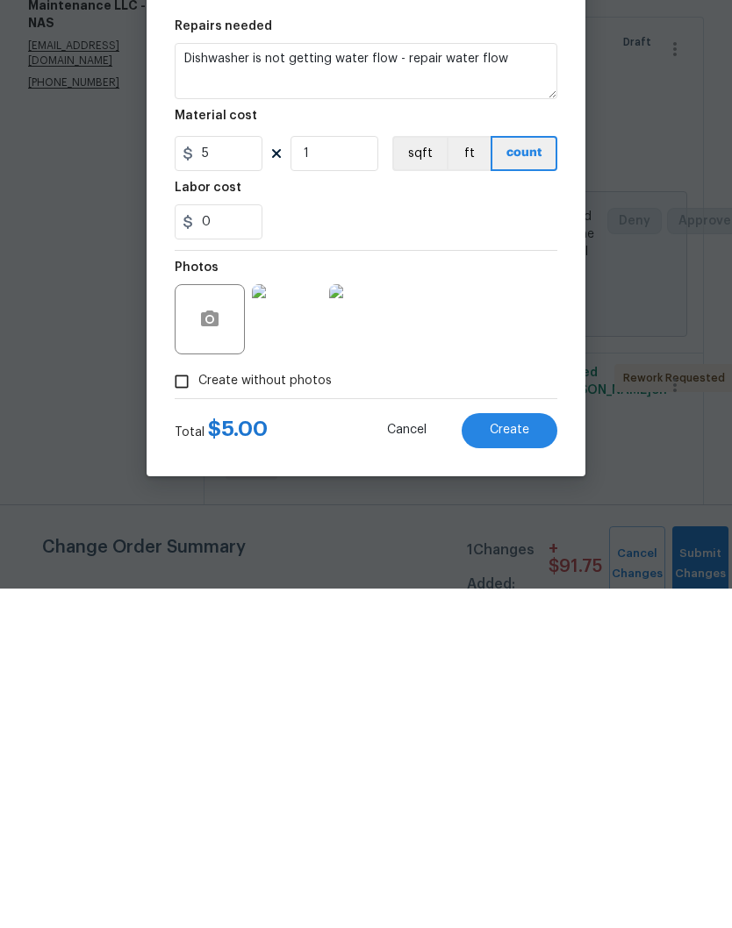
click at [528, 763] on span "Create" at bounding box center [509, 769] width 39 height 13
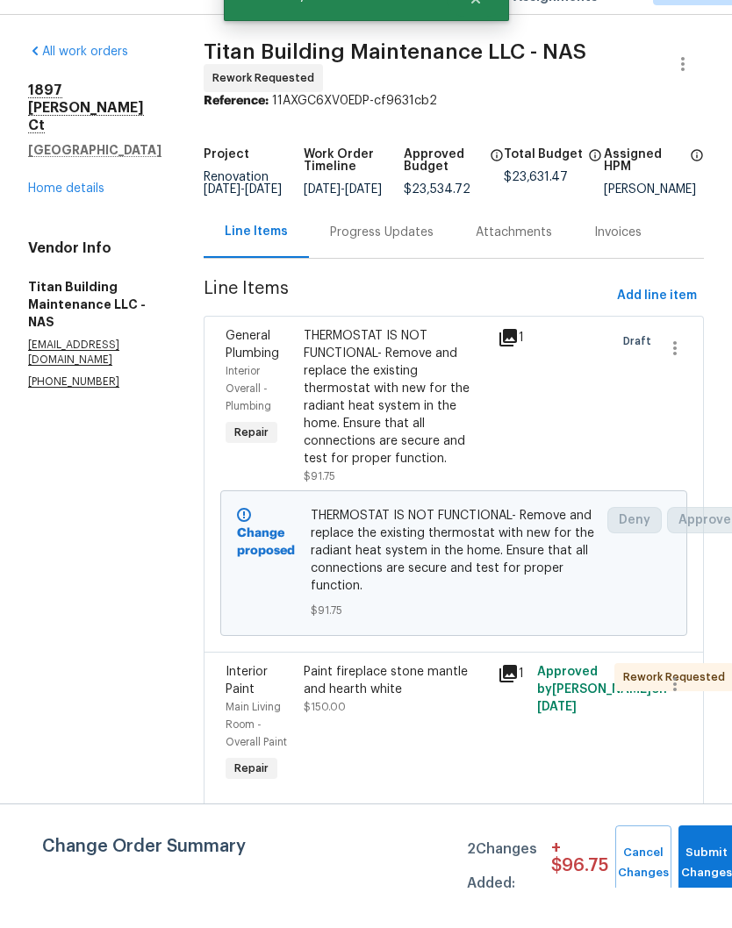
scroll to position [0, 0]
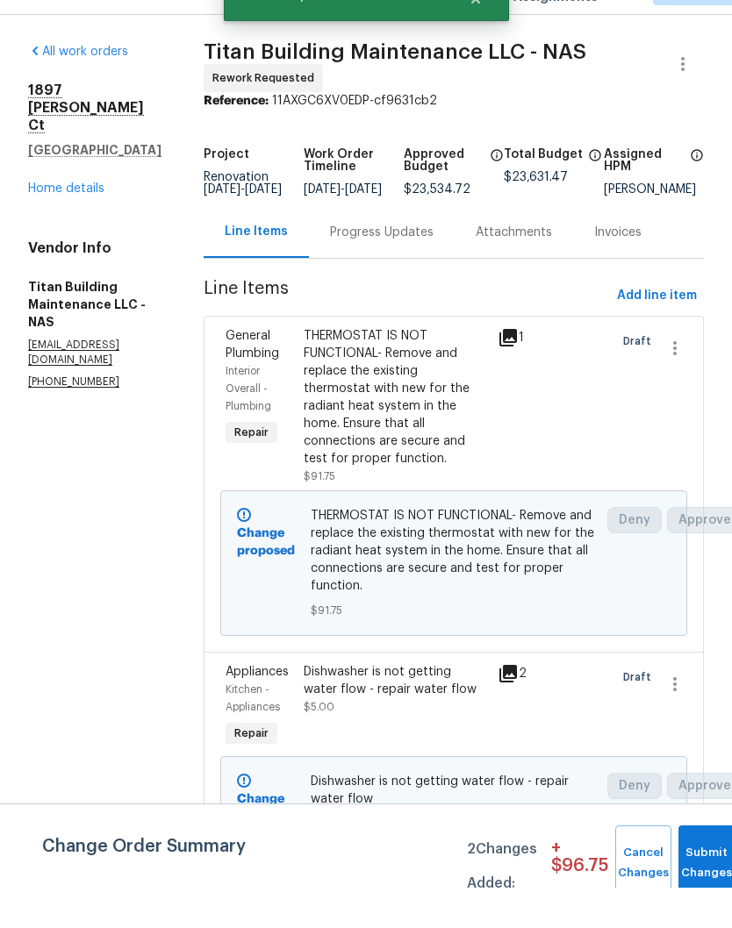
click at [390, 264] on div "Progress Updates" at bounding box center [382, 273] width 104 height 18
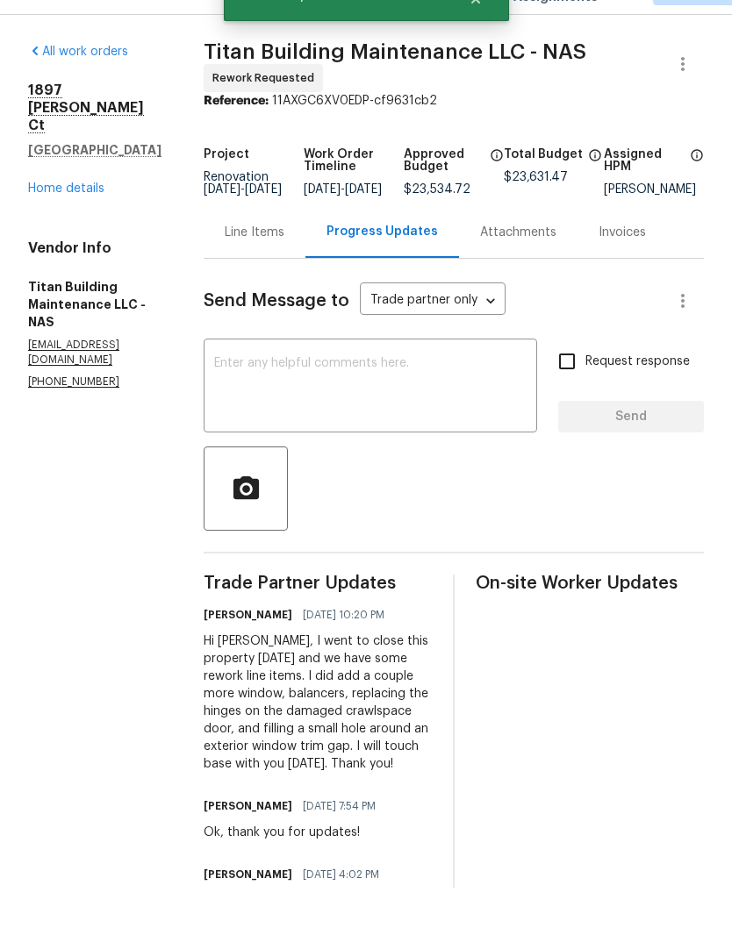
click at [383, 397] on textarea at bounding box center [370, 427] width 312 height 61
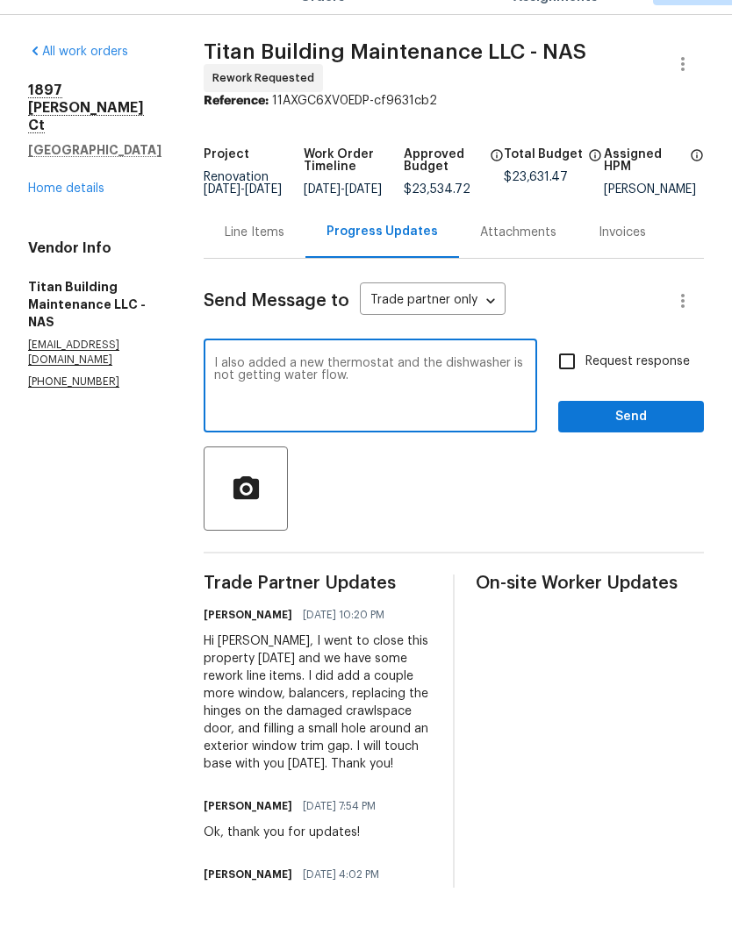
click at [376, 397] on textarea "I also added a new thermostat and the dishwasher is not getting water flow." at bounding box center [370, 427] width 312 height 61
type textarea "I also added a new thermostat, it’s not working and the dishwasher is not getti…"
click at [648, 447] on span "Send" at bounding box center [631, 458] width 118 height 22
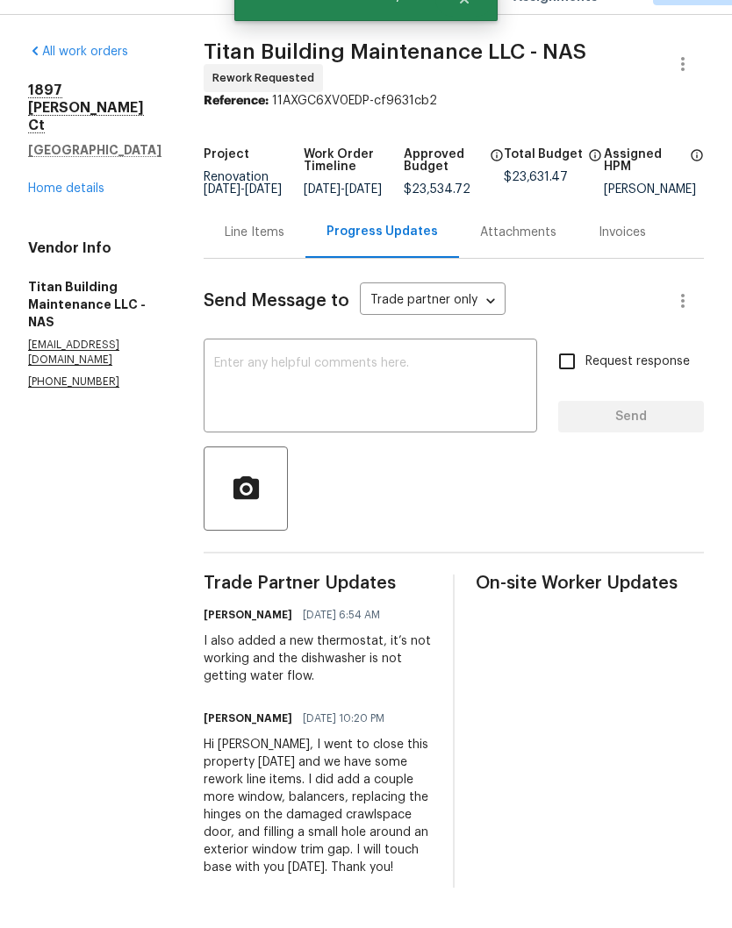
click at [75, 223] on link "Home details" at bounding box center [66, 229] width 76 height 12
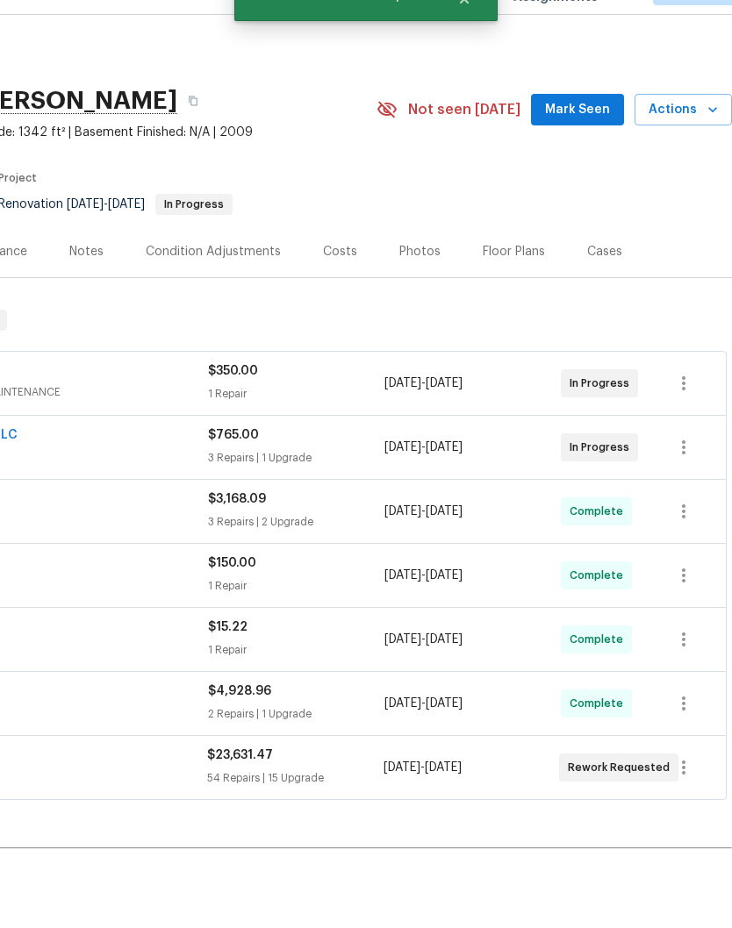
scroll to position [0, 260]
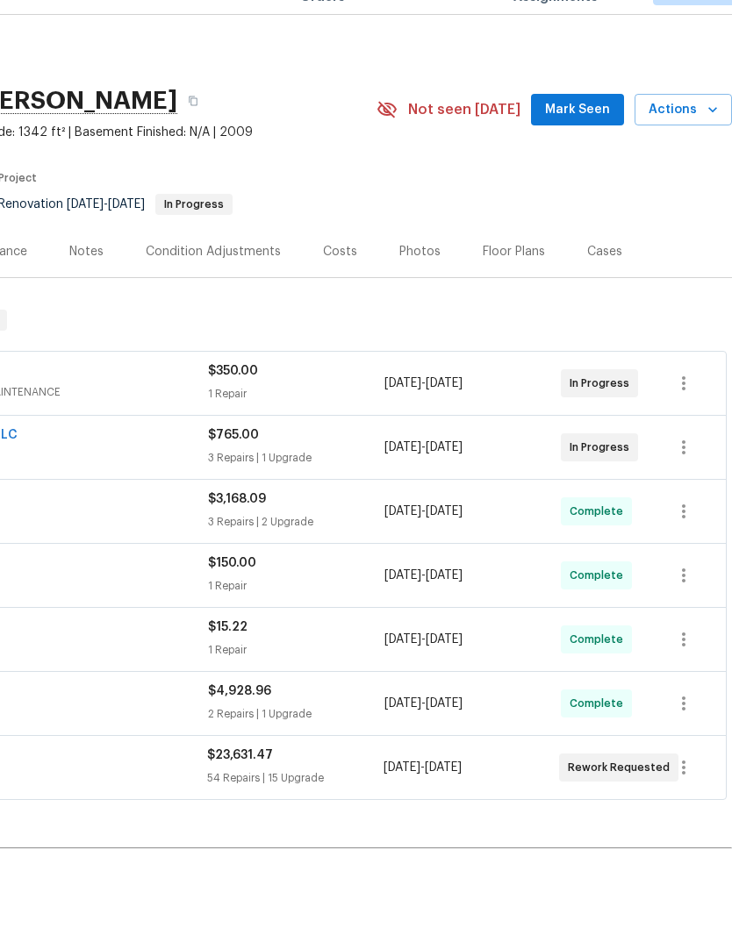
click at [579, 139] on span "Mark Seen" at bounding box center [577, 150] width 65 height 22
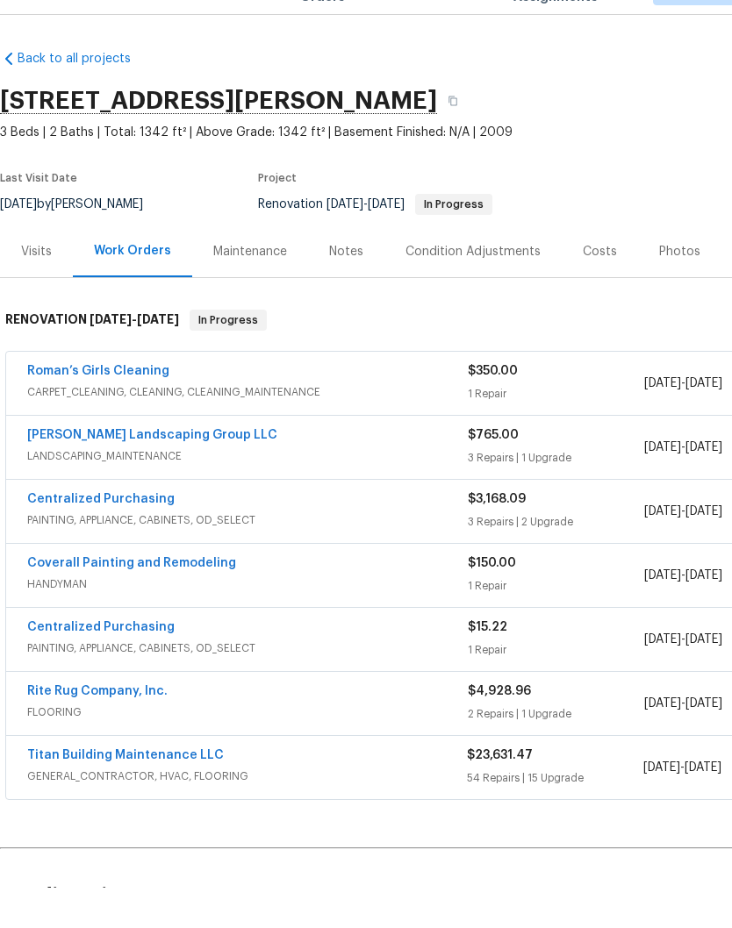
scroll to position [0, 0]
